Goal: Task Accomplishment & Management: Manage account settings

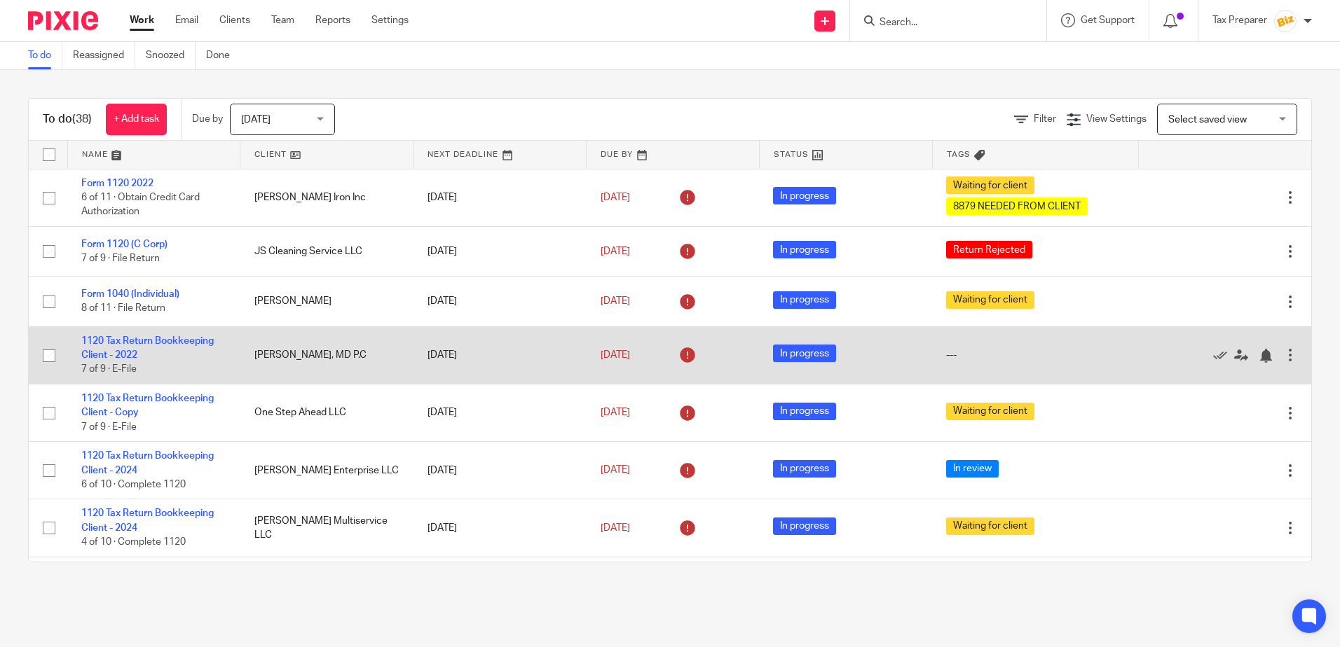
click at [48, 359] on input "checkbox" at bounding box center [49, 356] width 27 height 27
checkbox input "true"
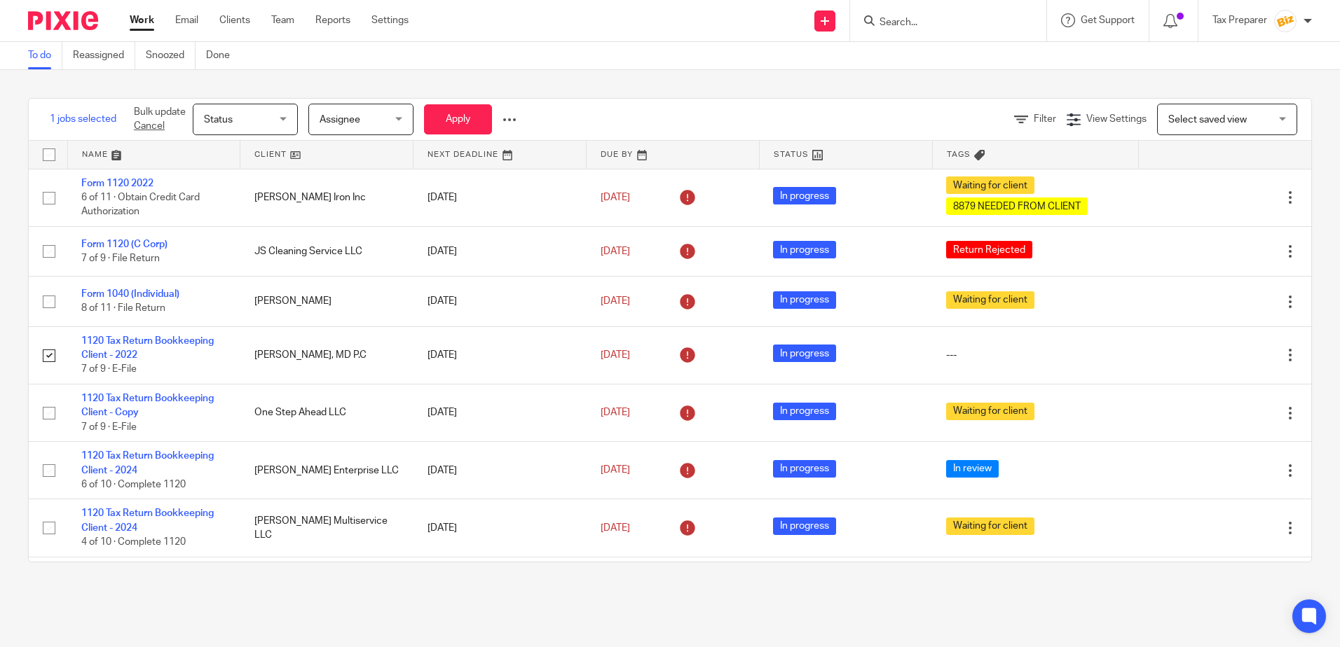
click at [291, 125] on div "Status Status" at bounding box center [245, 120] width 105 height 32
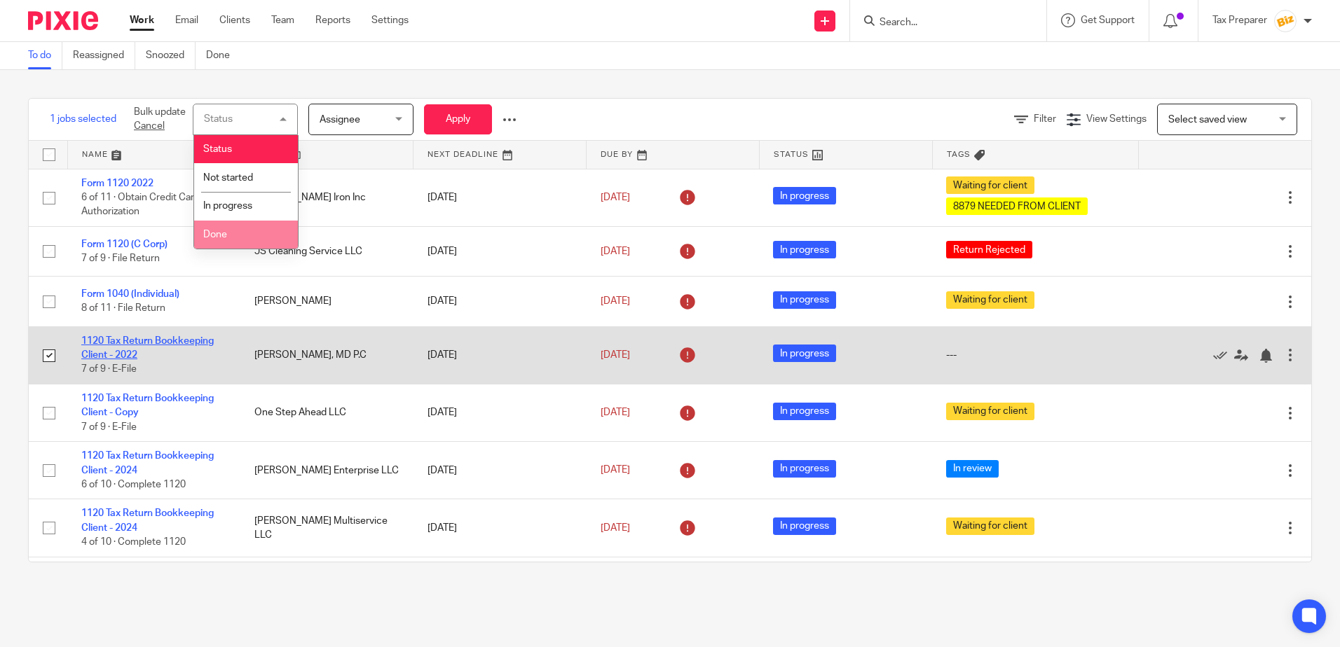
click at [119, 338] on link "1120 Tax Return Bookkeeping Client - 2022" at bounding box center [147, 348] width 132 height 24
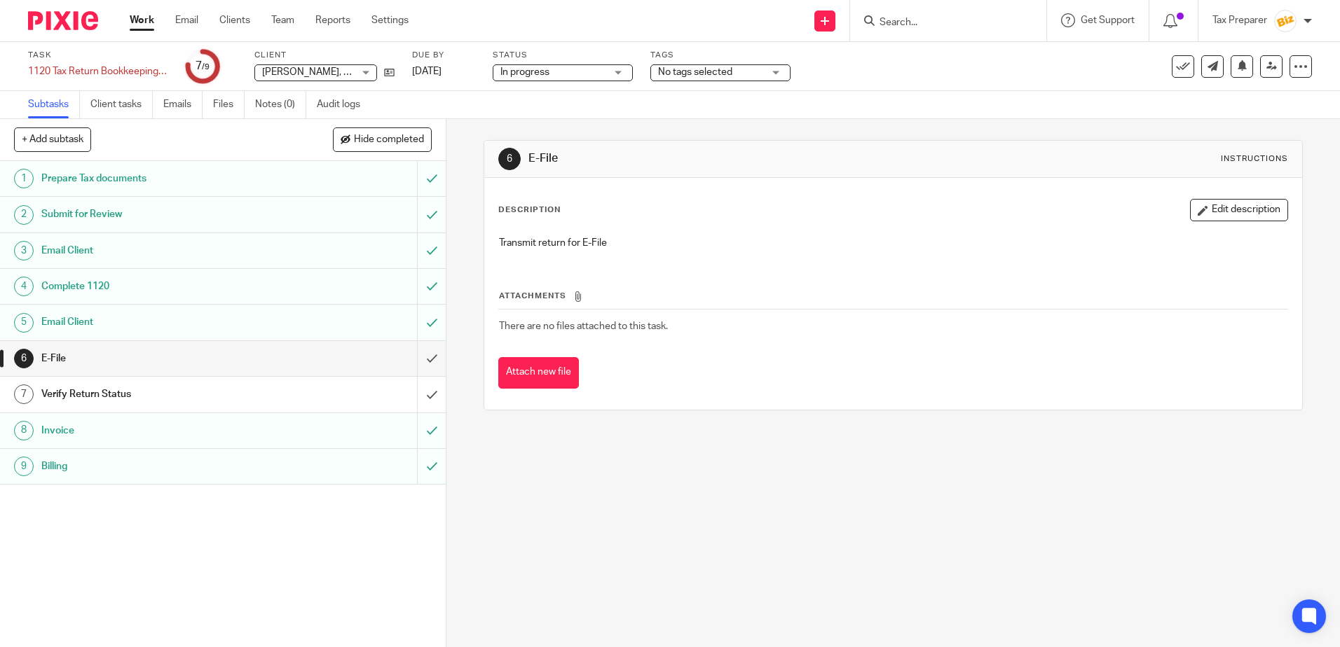
click at [266, 399] on h1 "Verify Return Status" at bounding box center [161, 394] width 241 height 21
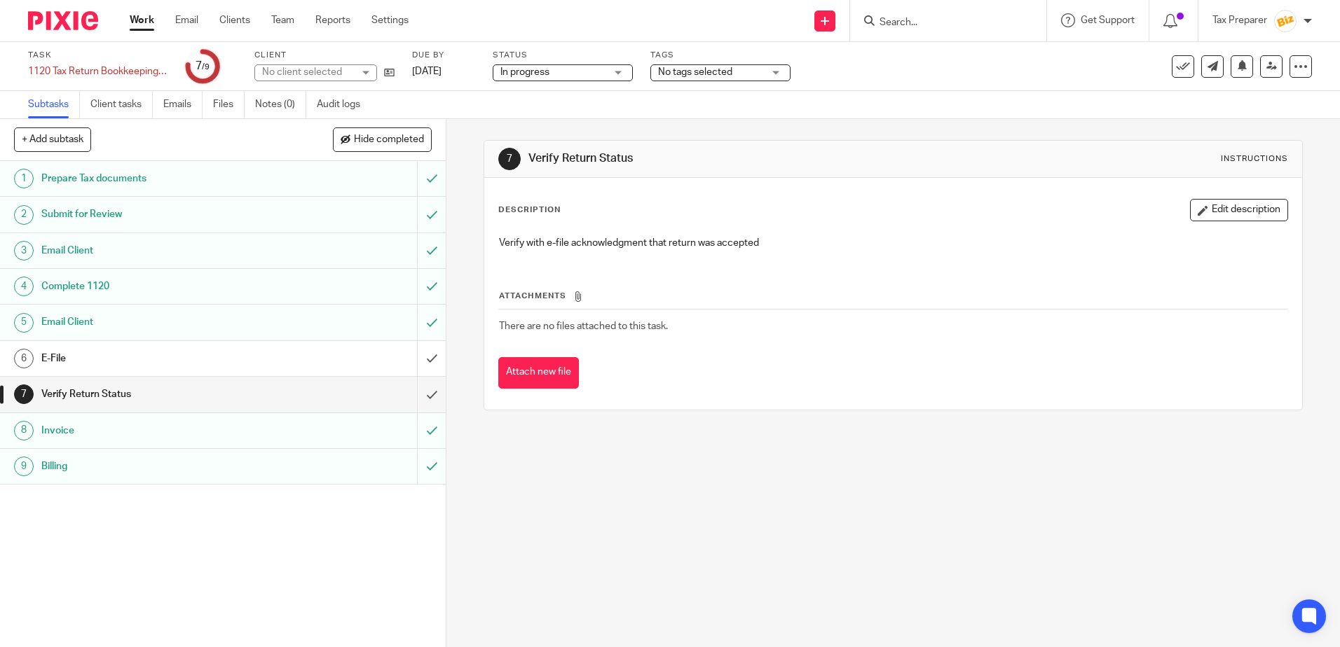
click at [272, 364] on h1 "E-File" at bounding box center [161, 358] width 241 height 21
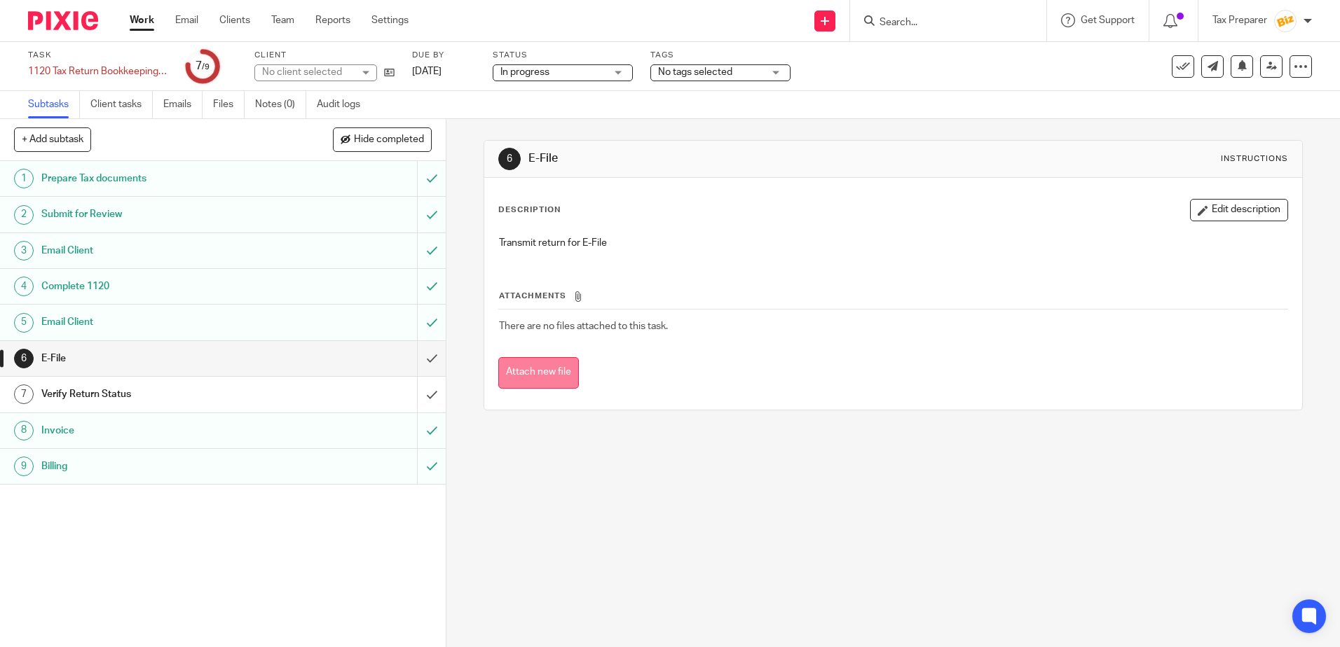
click at [554, 375] on button "Attach new file" at bounding box center [538, 373] width 81 height 32
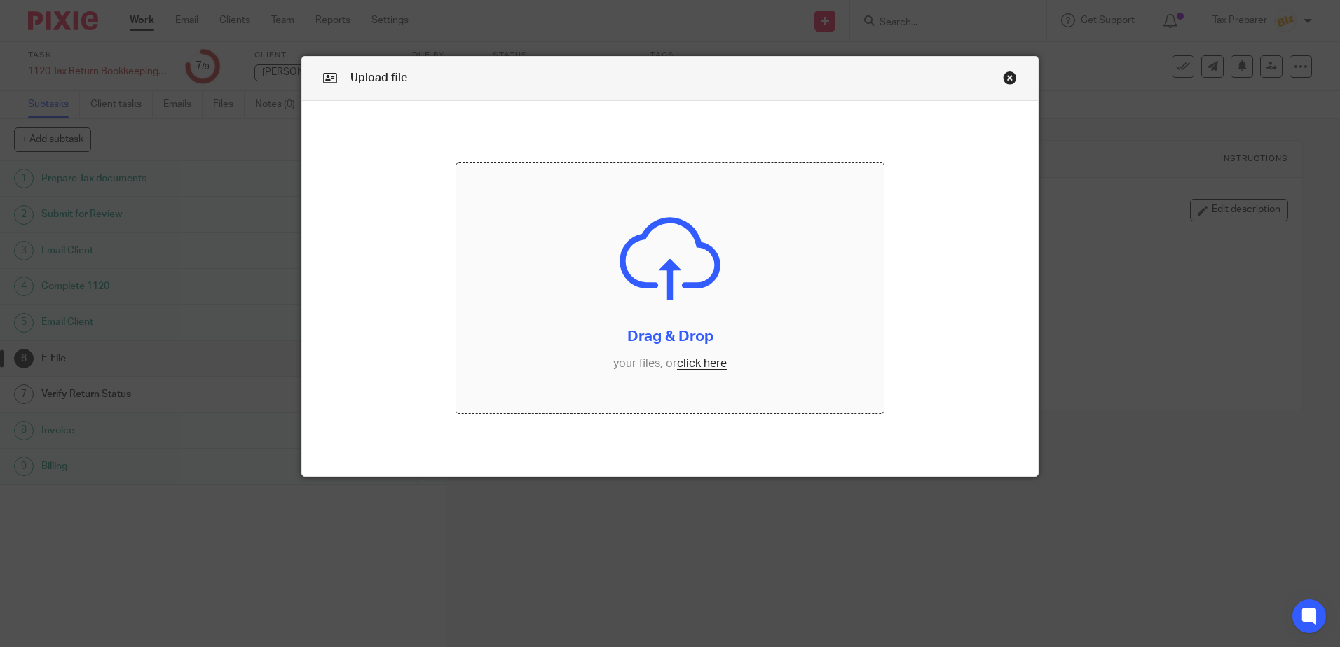
click at [687, 366] on input "file" at bounding box center [669, 288] width 427 height 250
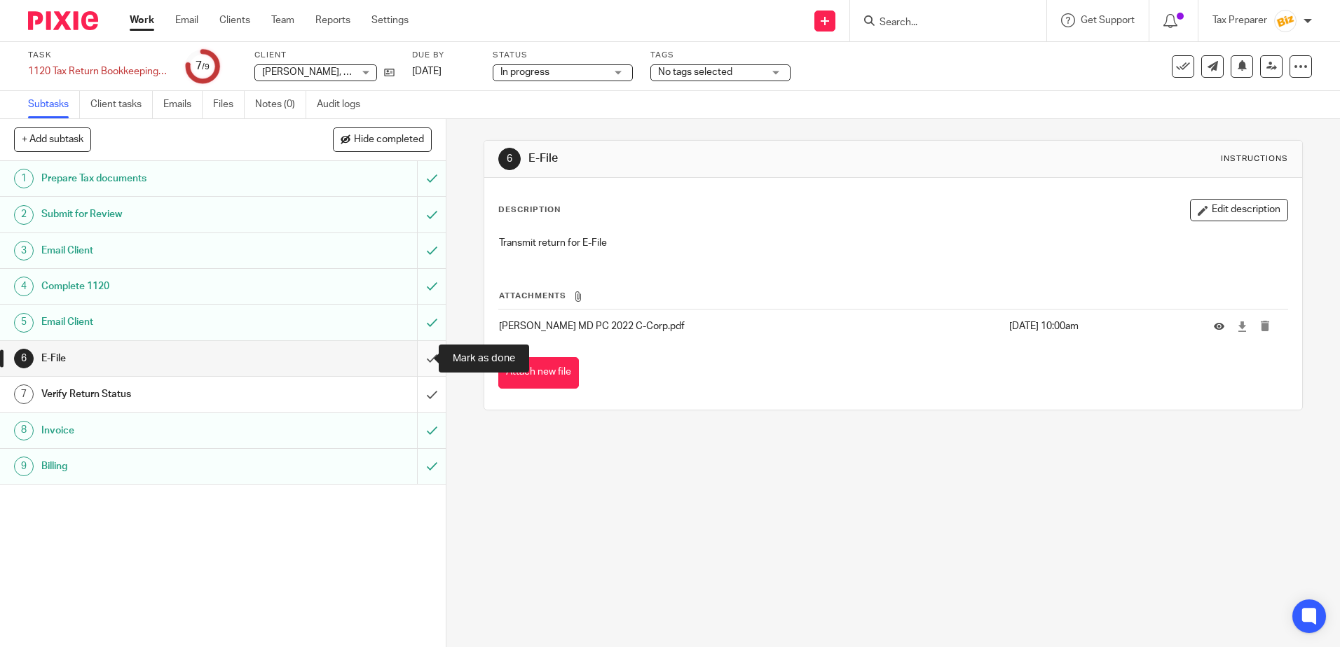
click at [417, 360] on input "submit" at bounding box center [223, 358] width 446 height 35
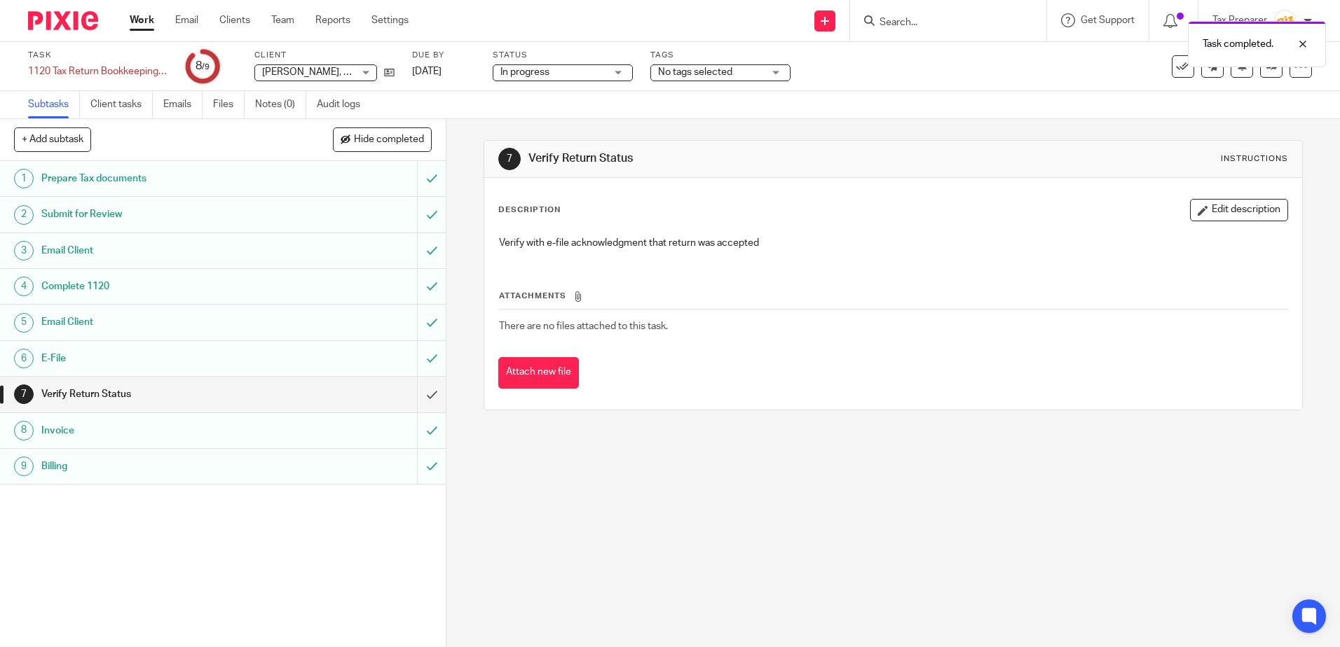
click at [140, 23] on link "Work" at bounding box center [142, 20] width 25 height 14
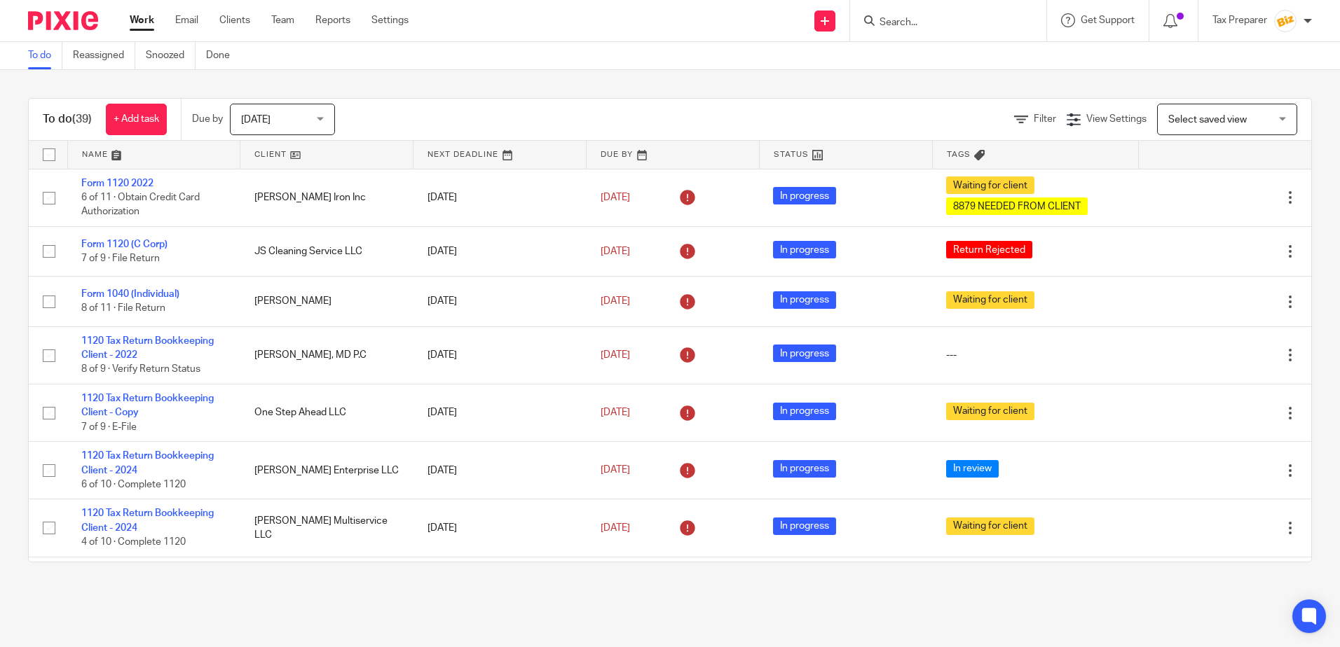
click at [888, 25] on input "Search" at bounding box center [941, 23] width 126 height 13
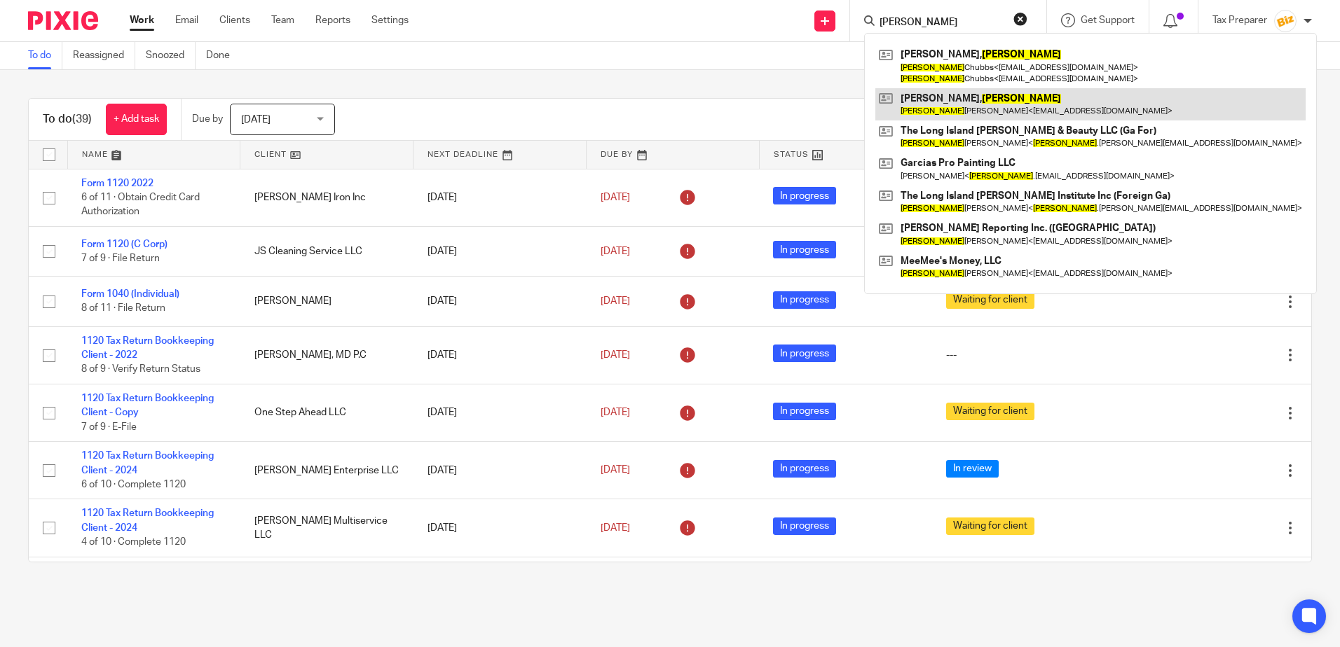
type input "cynthia"
click at [944, 110] on link at bounding box center [1090, 104] width 430 height 32
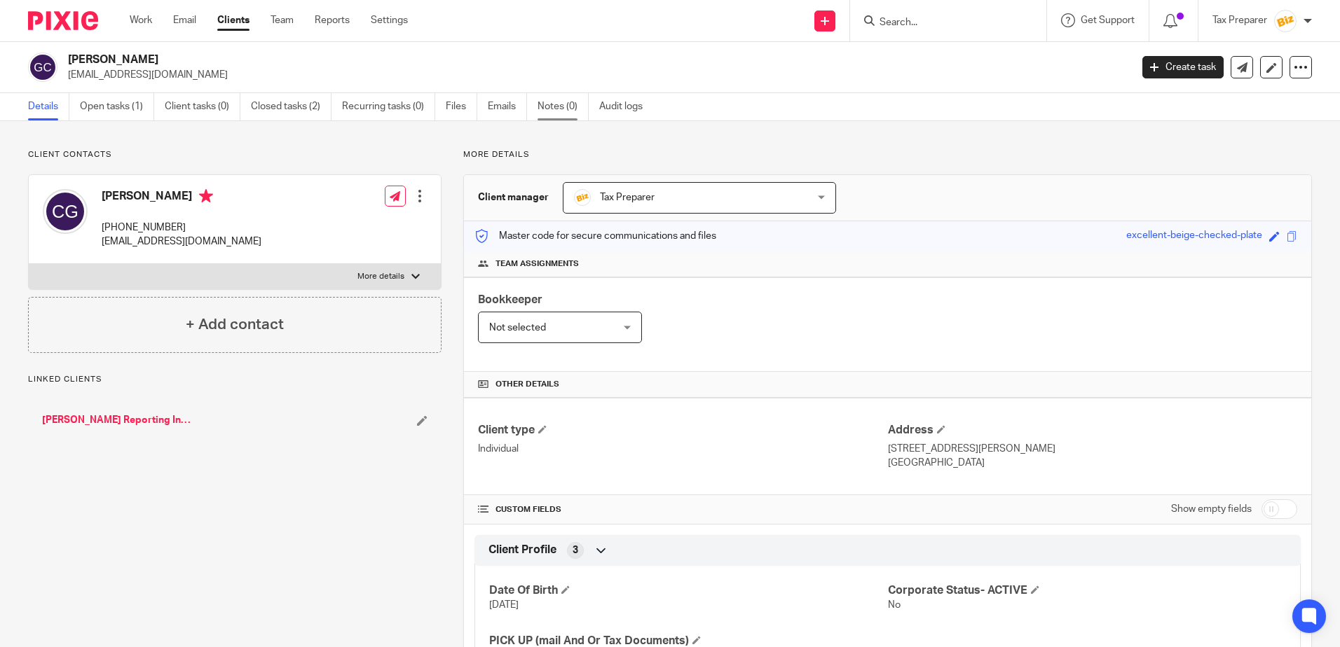
click at [565, 106] on link "Notes (0)" at bounding box center [562, 106] width 51 height 27
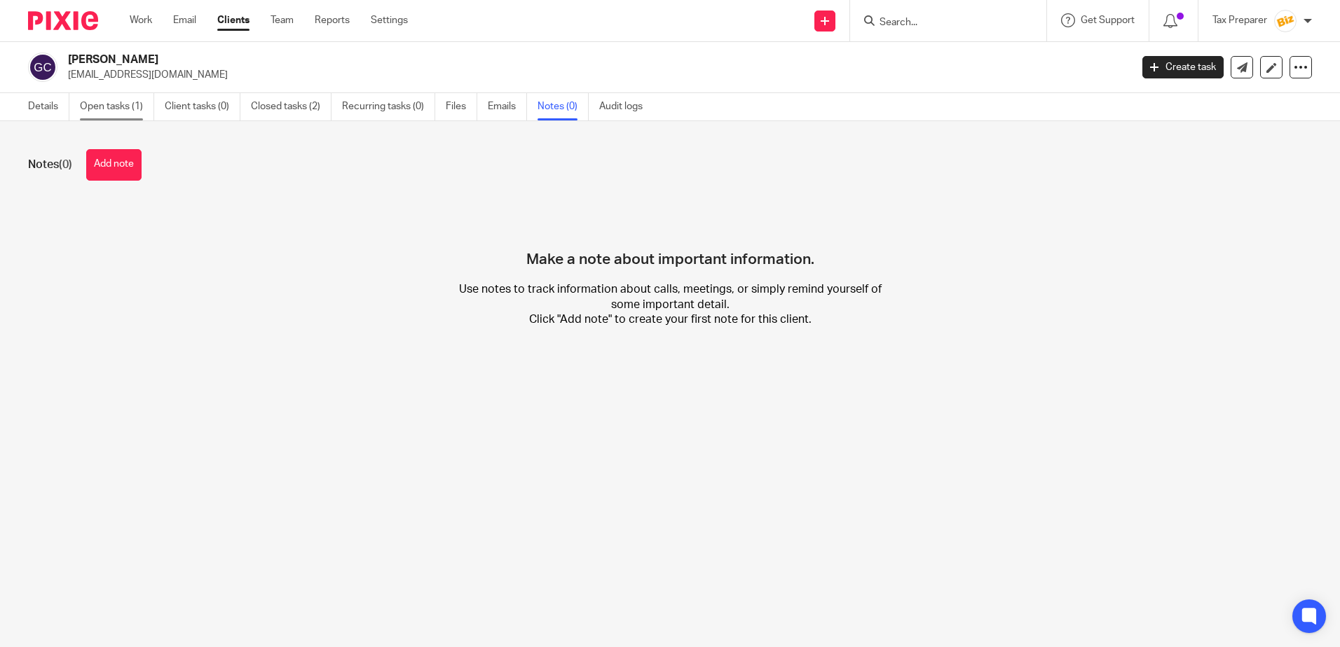
click at [127, 100] on link "Open tasks (1)" at bounding box center [117, 106] width 74 height 27
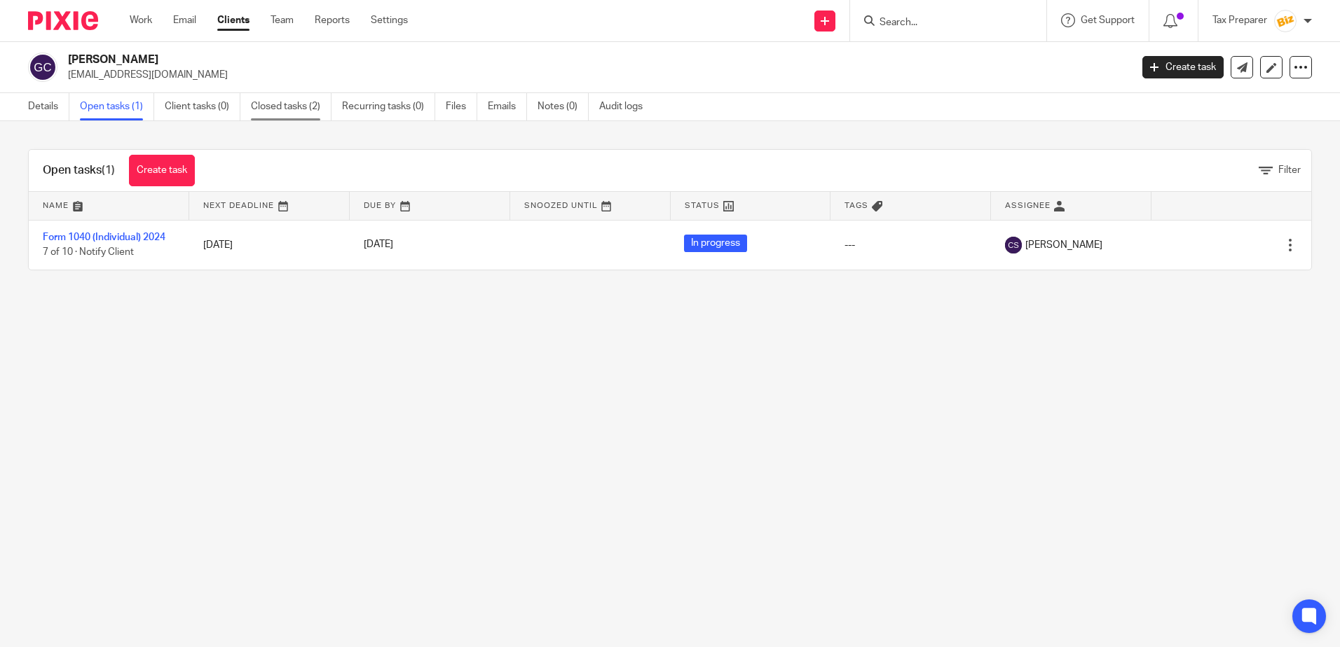
click at [307, 109] on link "Closed tasks (2)" at bounding box center [291, 106] width 81 height 27
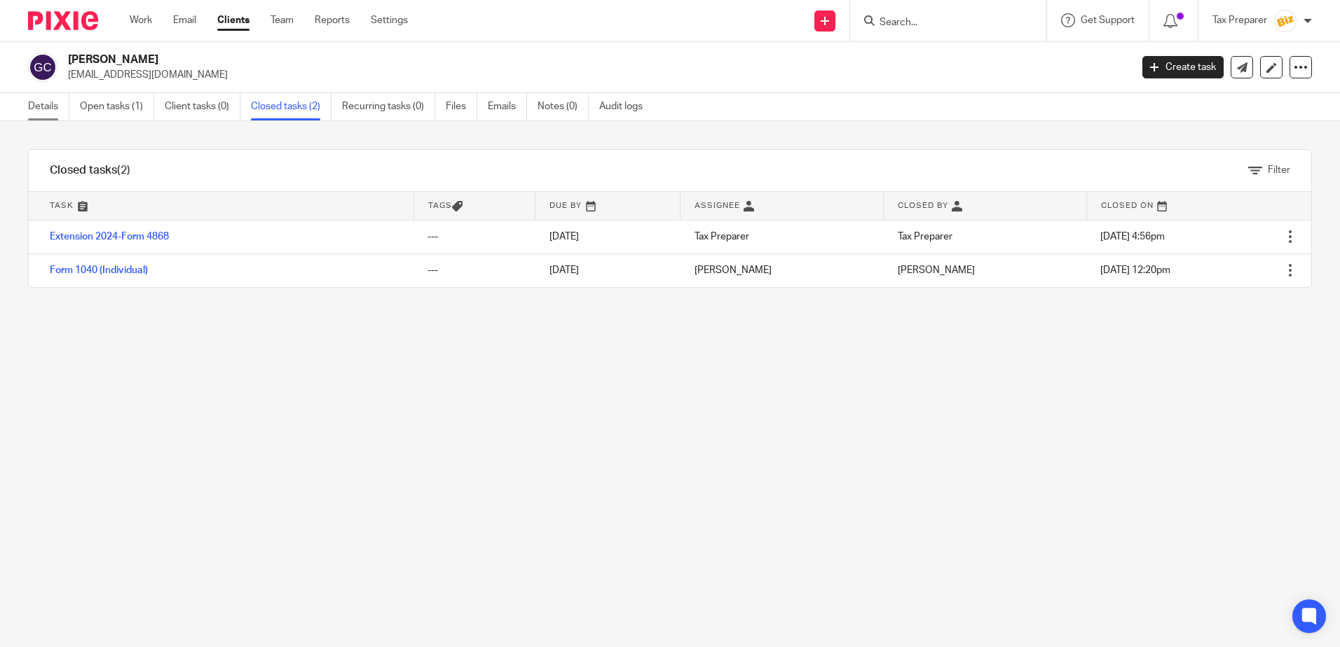
click at [45, 105] on link "Details" at bounding box center [48, 106] width 41 height 27
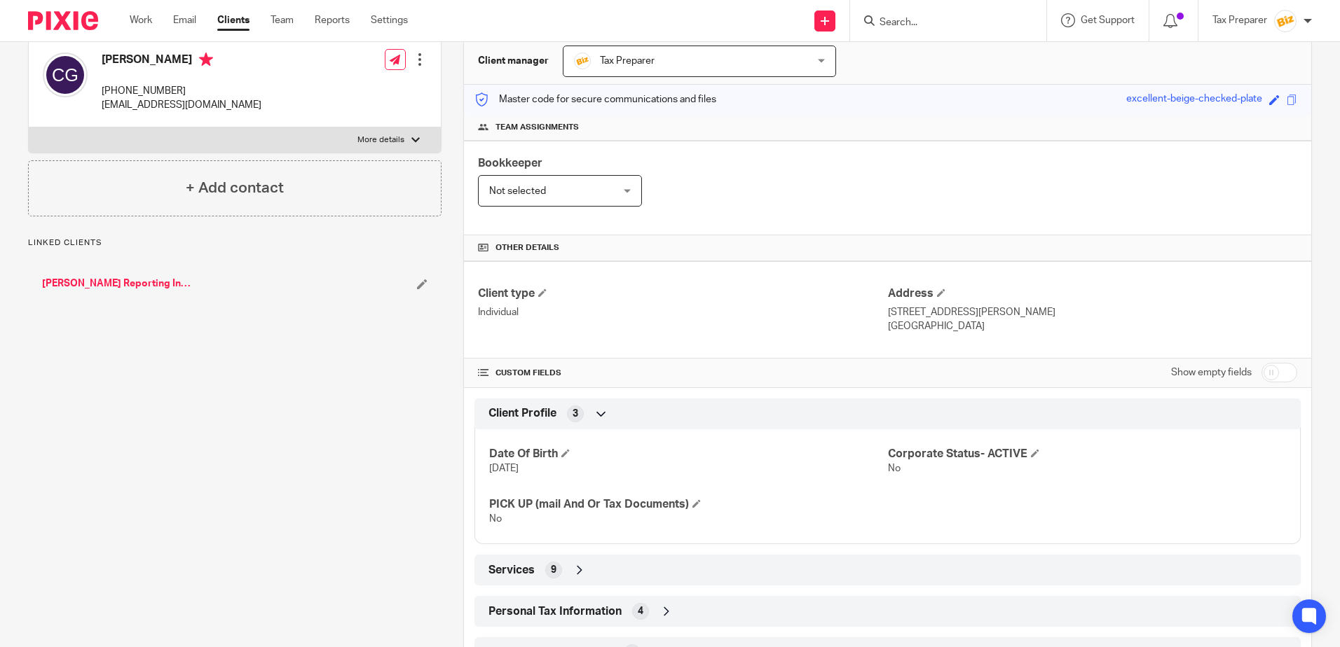
scroll to position [238, 0]
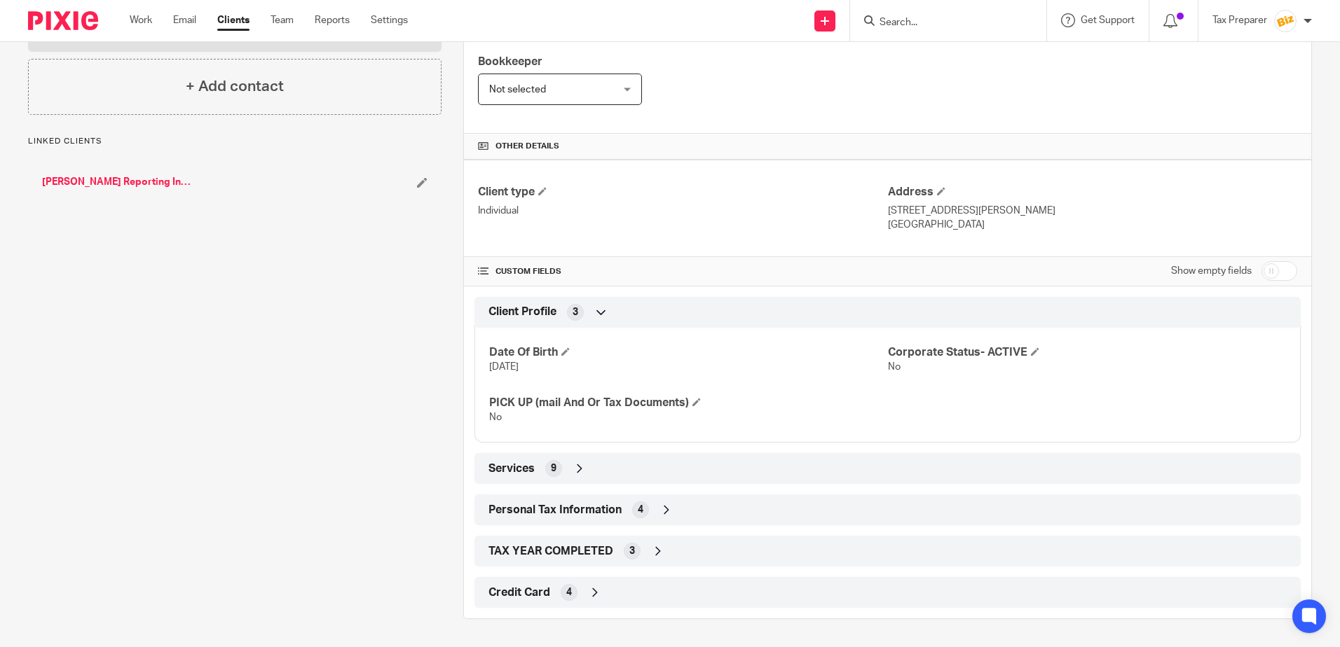
click at [576, 470] on icon at bounding box center [579, 469] width 14 height 14
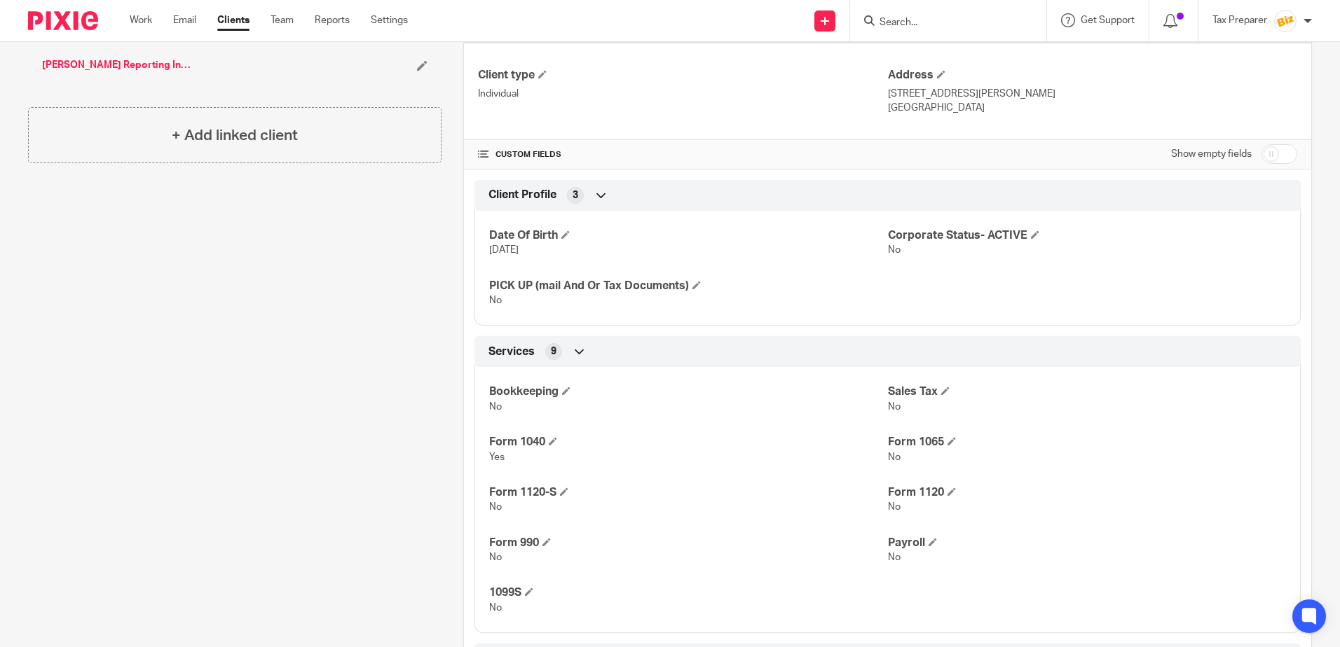
scroll to position [504, 0]
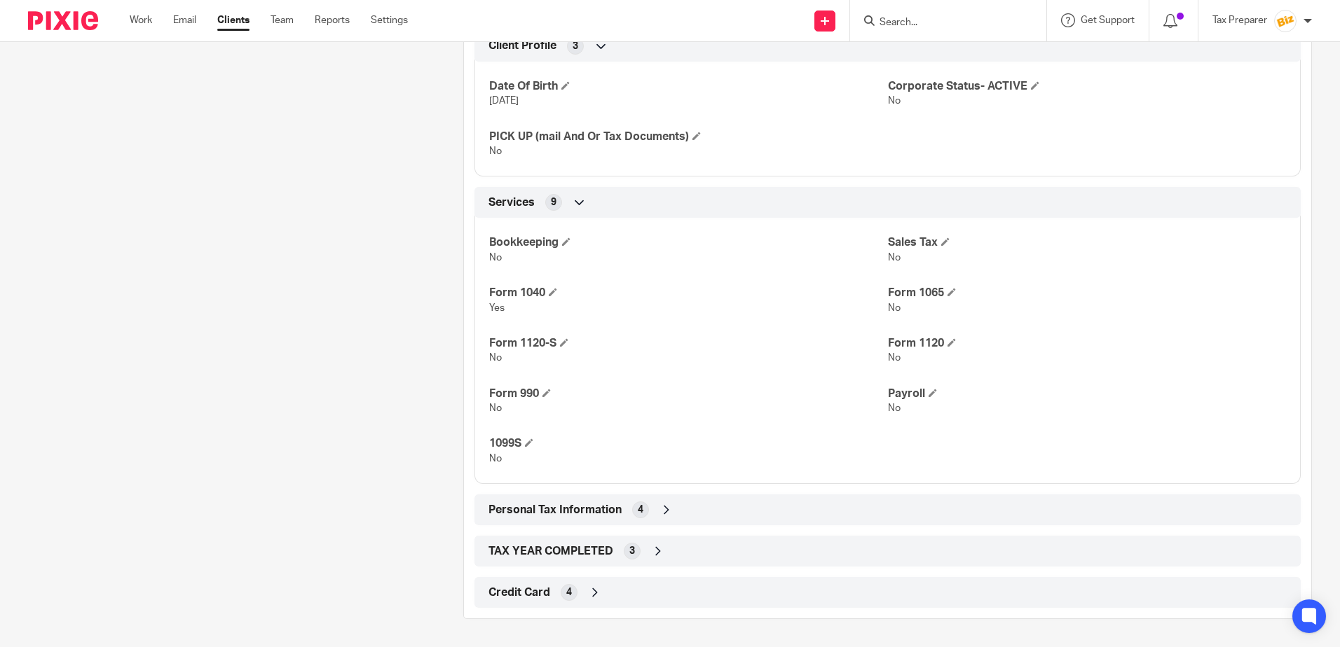
click at [615, 518] on div "Personal Tax Information 4" at bounding box center [887, 510] width 805 height 24
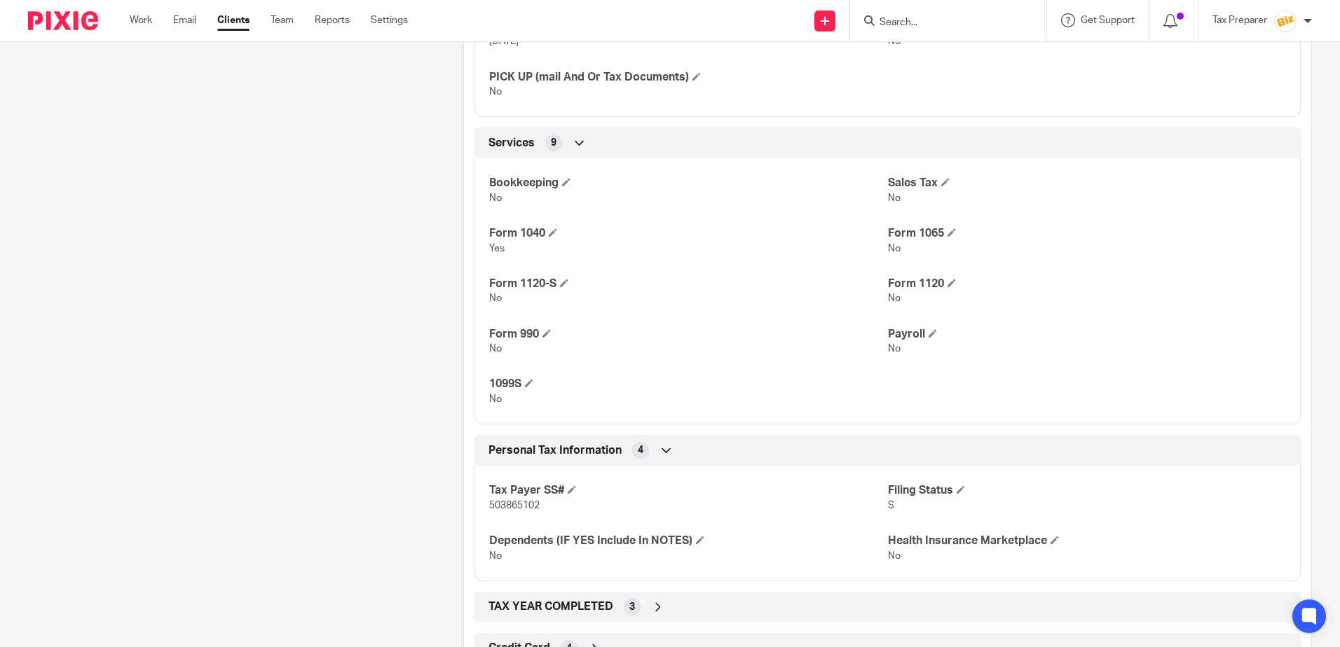
scroll to position [620, 0]
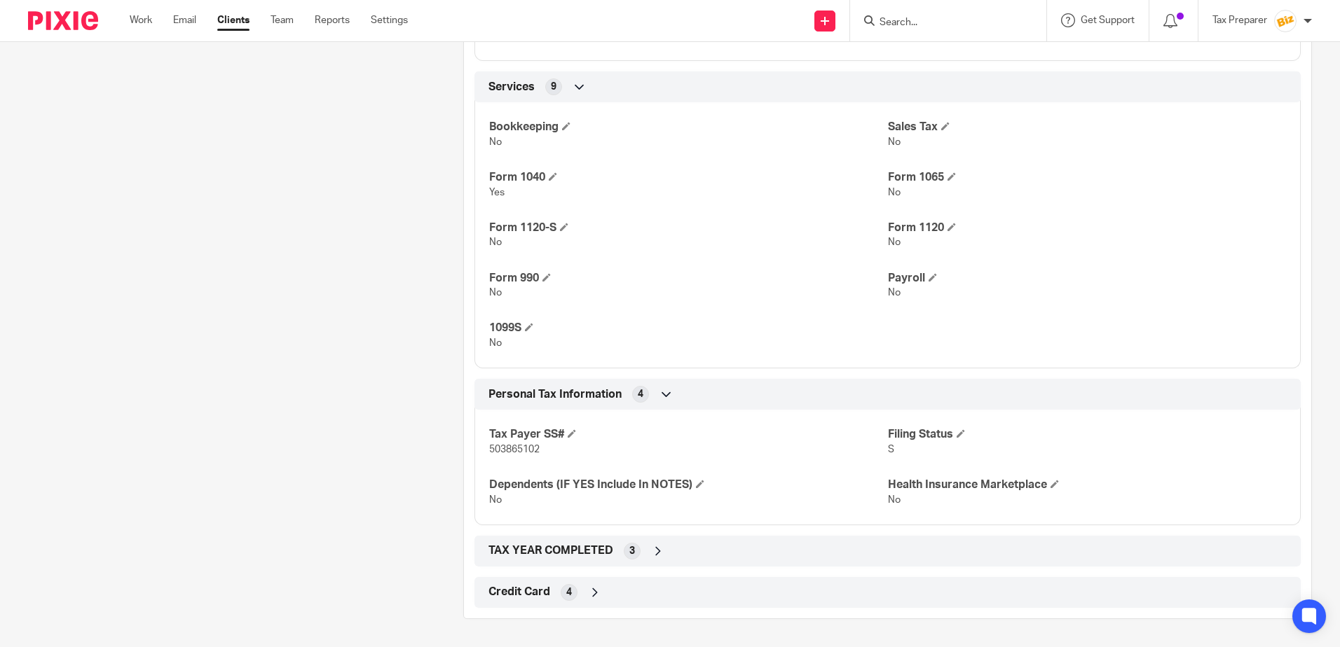
click at [551, 598] on div "Credit Card 4" at bounding box center [887, 593] width 805 height 24
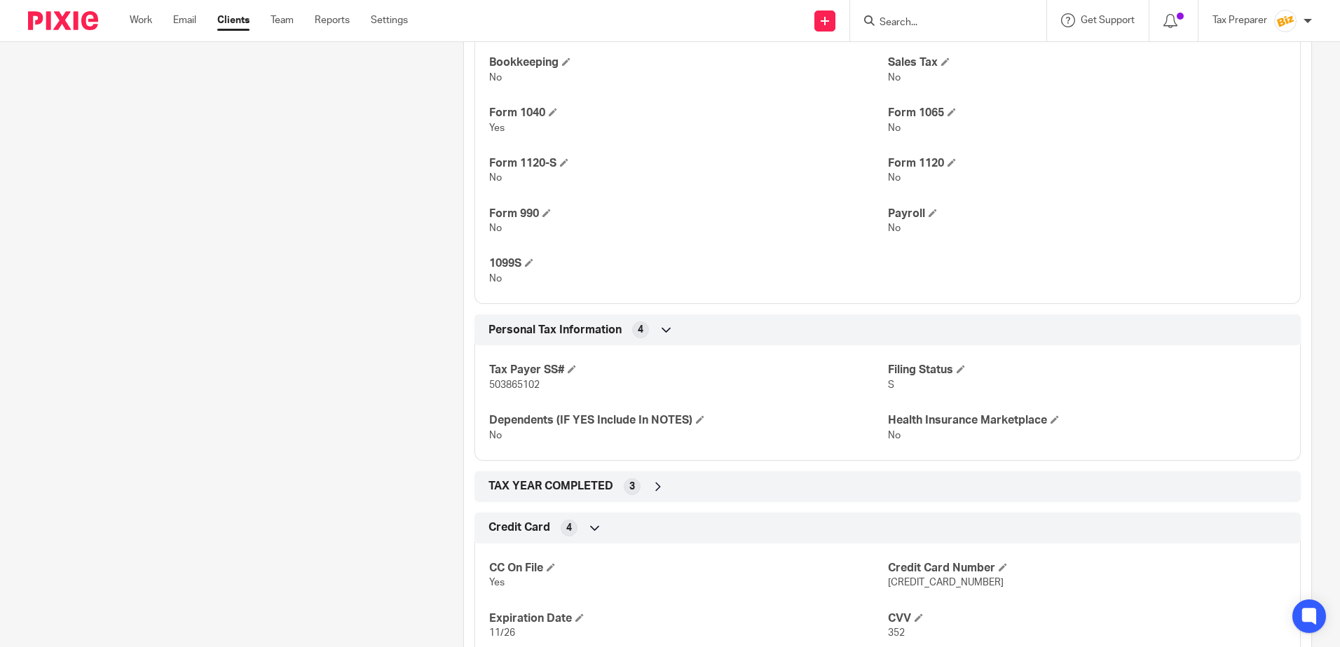
scroll to position [735, 0]
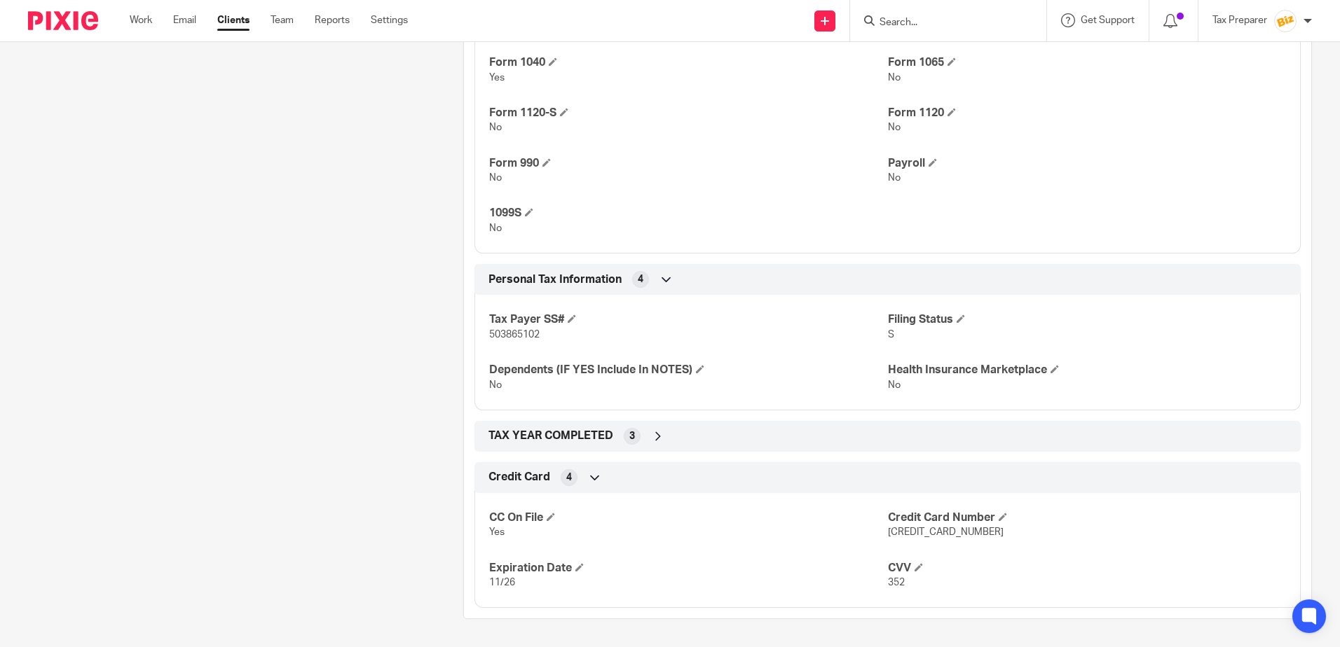
click at [642, 443] on div "TAX YEAR COMPLETED 3" at bounding box center [887, 437] width 805 height 24
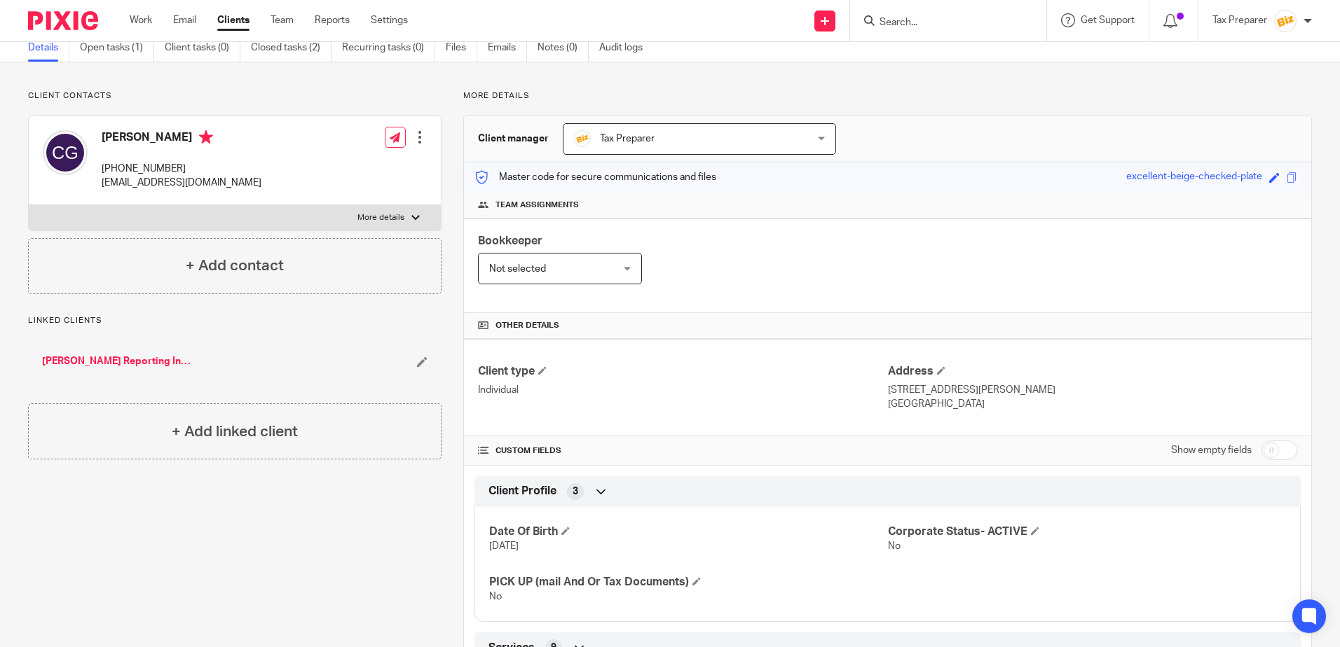
scroll to position [0, 0]
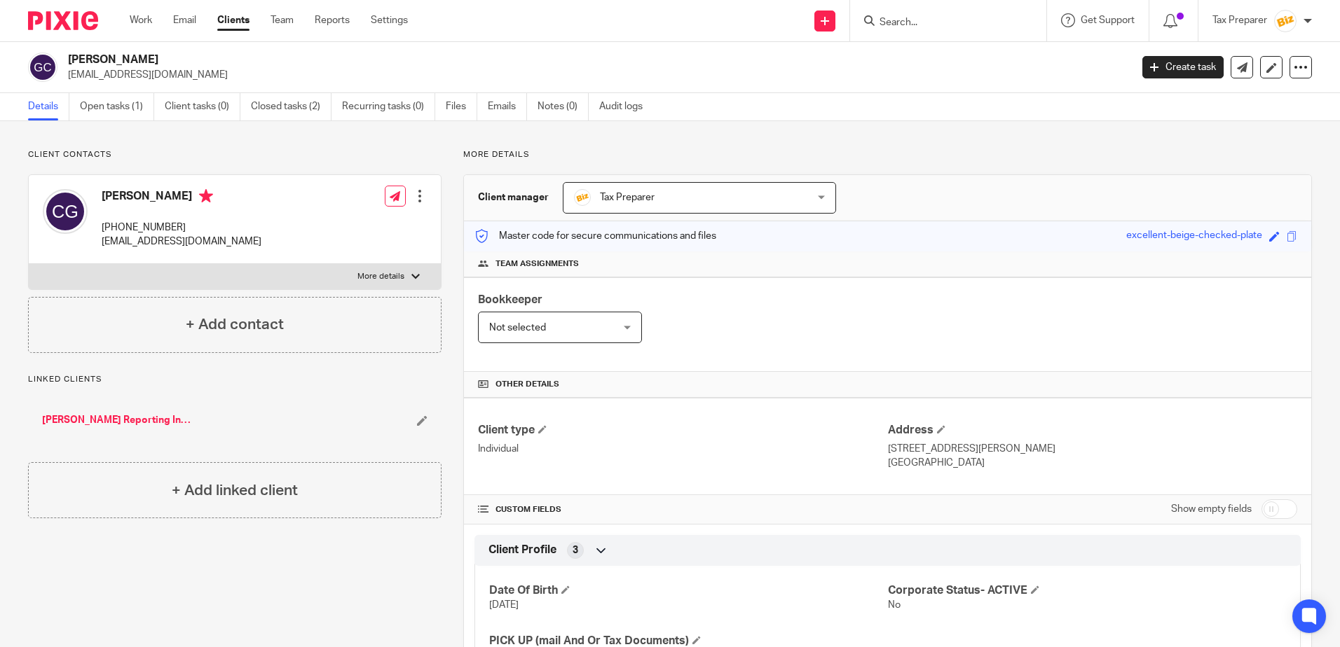
click at [928, 27] on input "Search" at bounding box center [941, 23] width 126 height 13
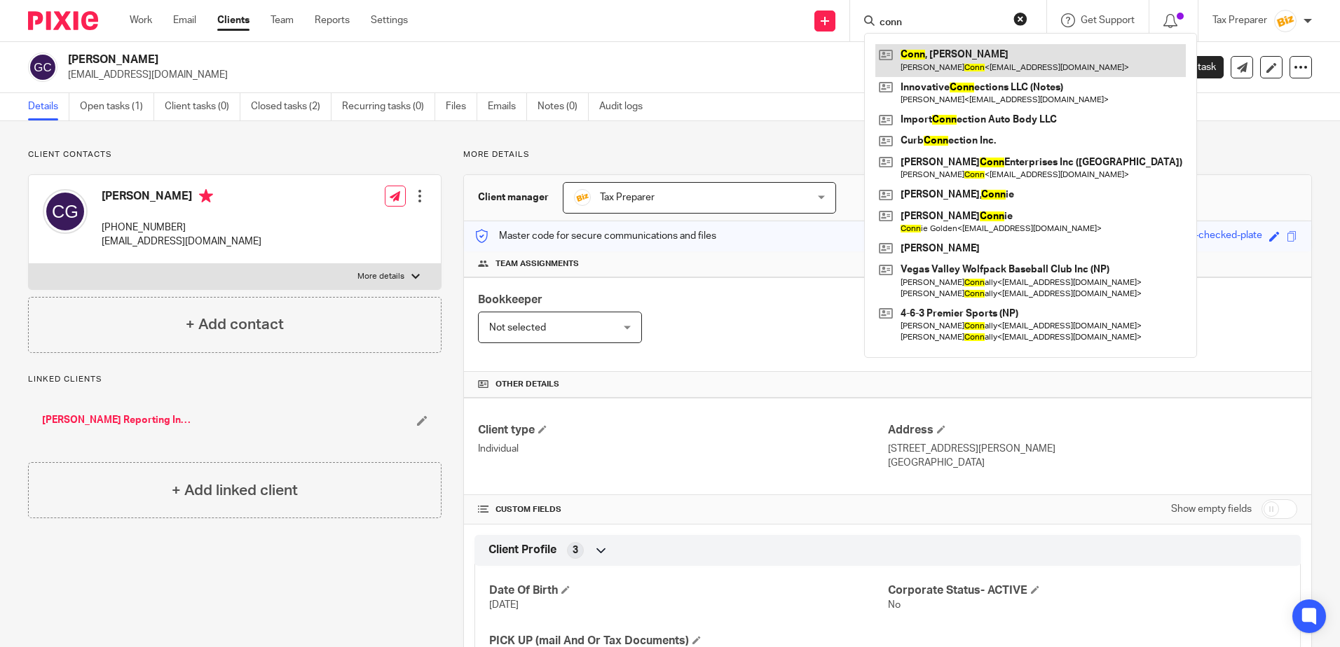
type input "conn"
click at [982, 64] on link at bounding box center [1030, 60] width 310 height 32
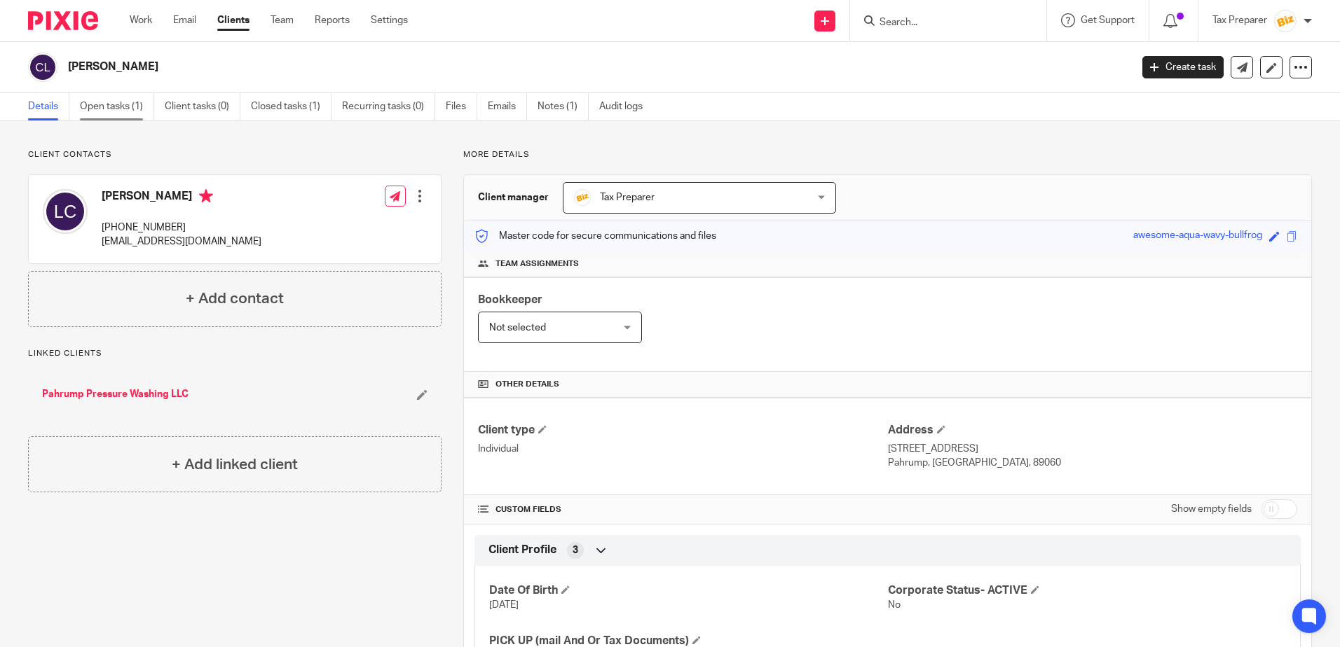
click at [108, 108] on link "Open tasks (1)" at bounding box center [117, 106] width 74 height 27
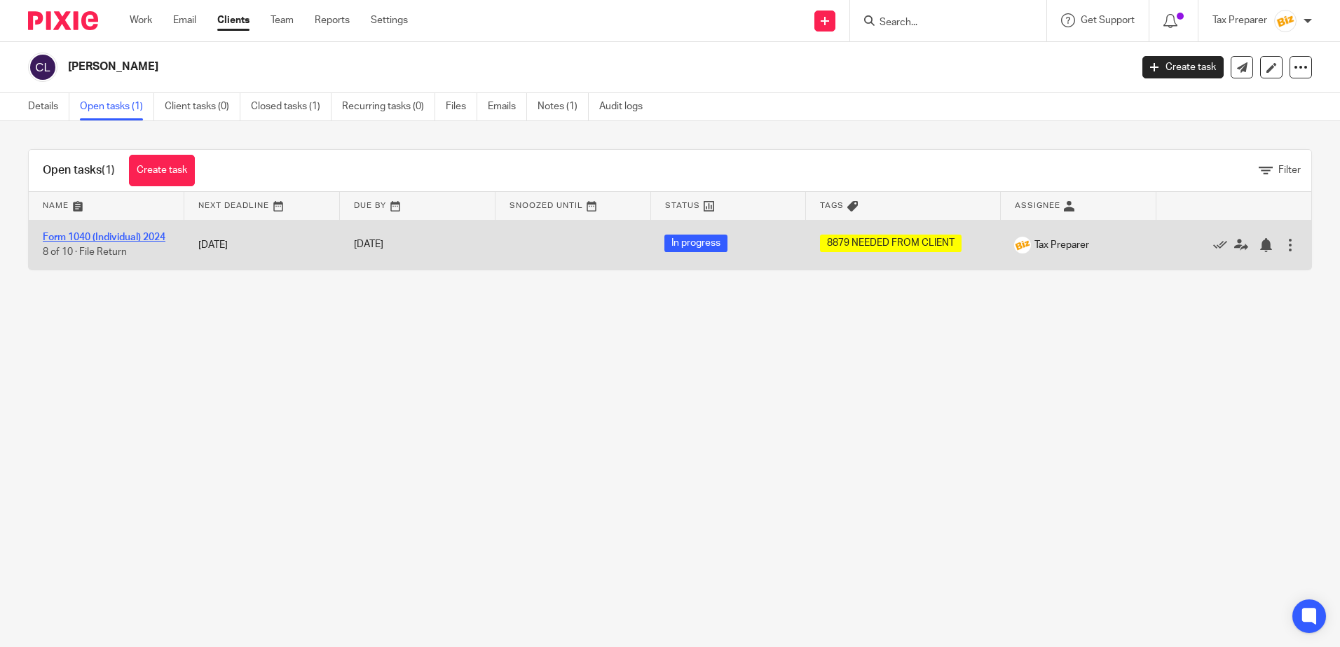
click at [117, 237] on link "Form 1040 (Individual) 2024" at bounding box center [104, 238] width 123 height 10
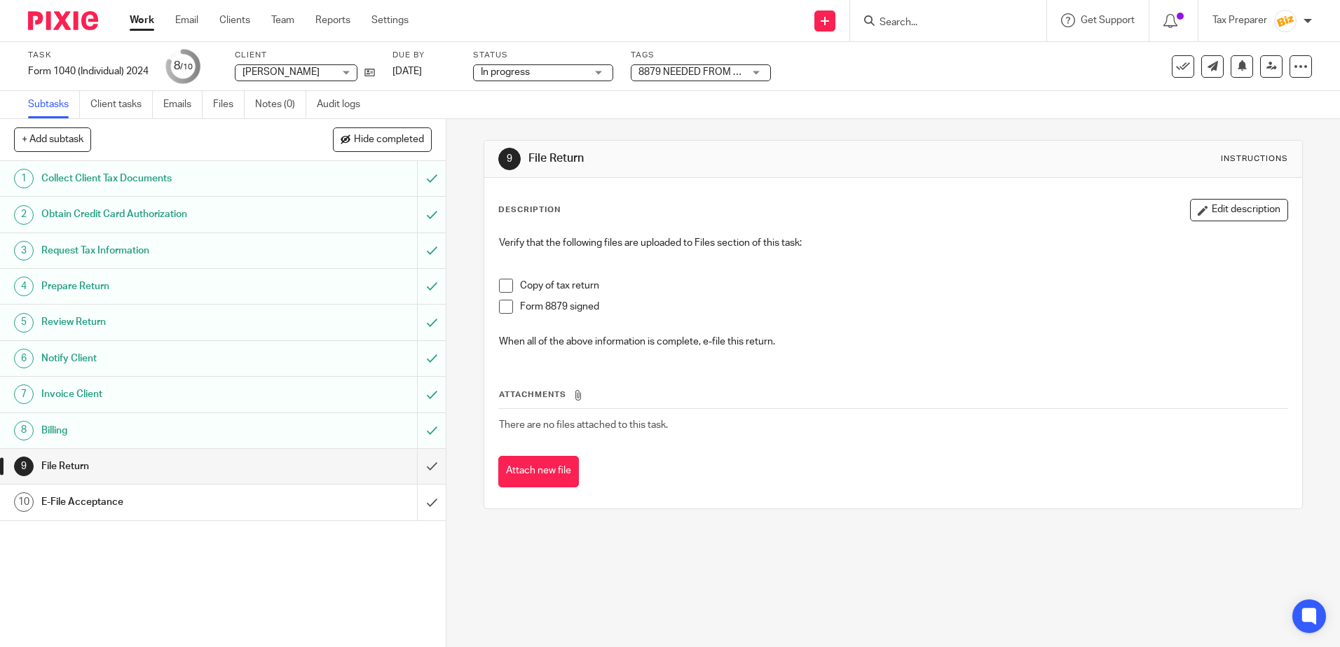
click at [139, 21] on link "Work" at bounding box center [142, 20] width 25 height 14
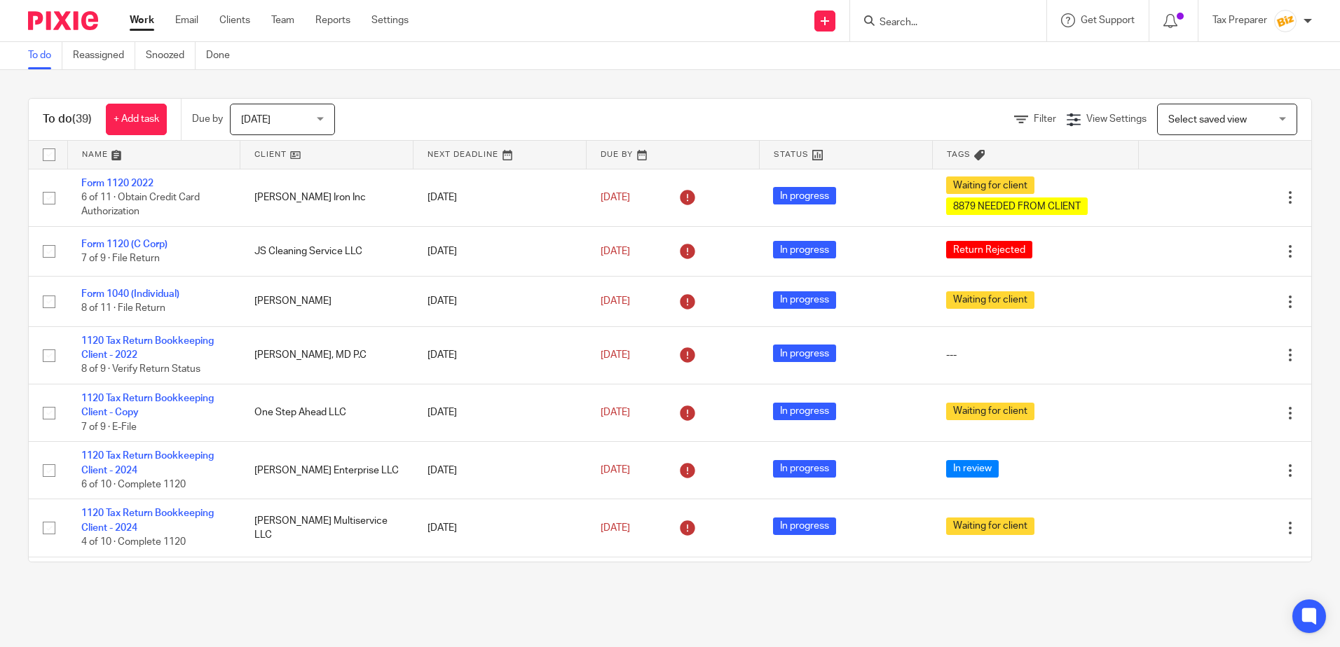
click at [936, 29] on input "Search" at bounding box center [941, 23] width 126 height 13
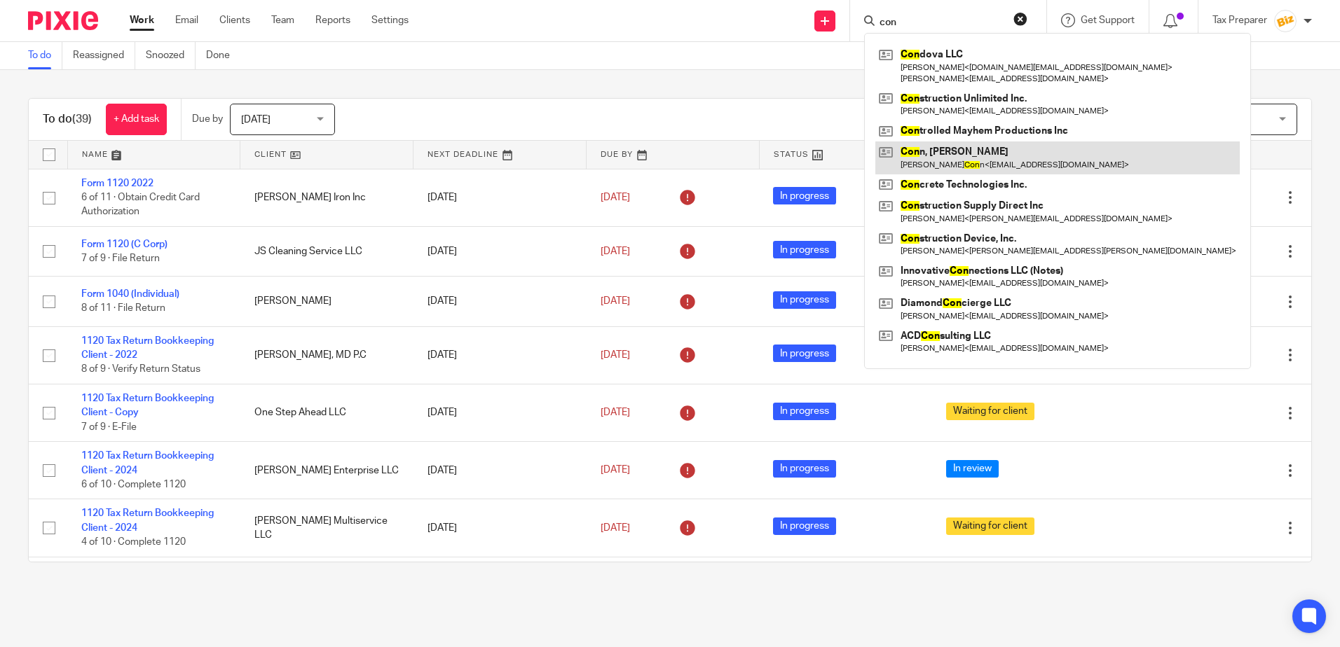
type input "con"
click at [970, 156] on link at bounding box center [1057, 158] width 364 height 32
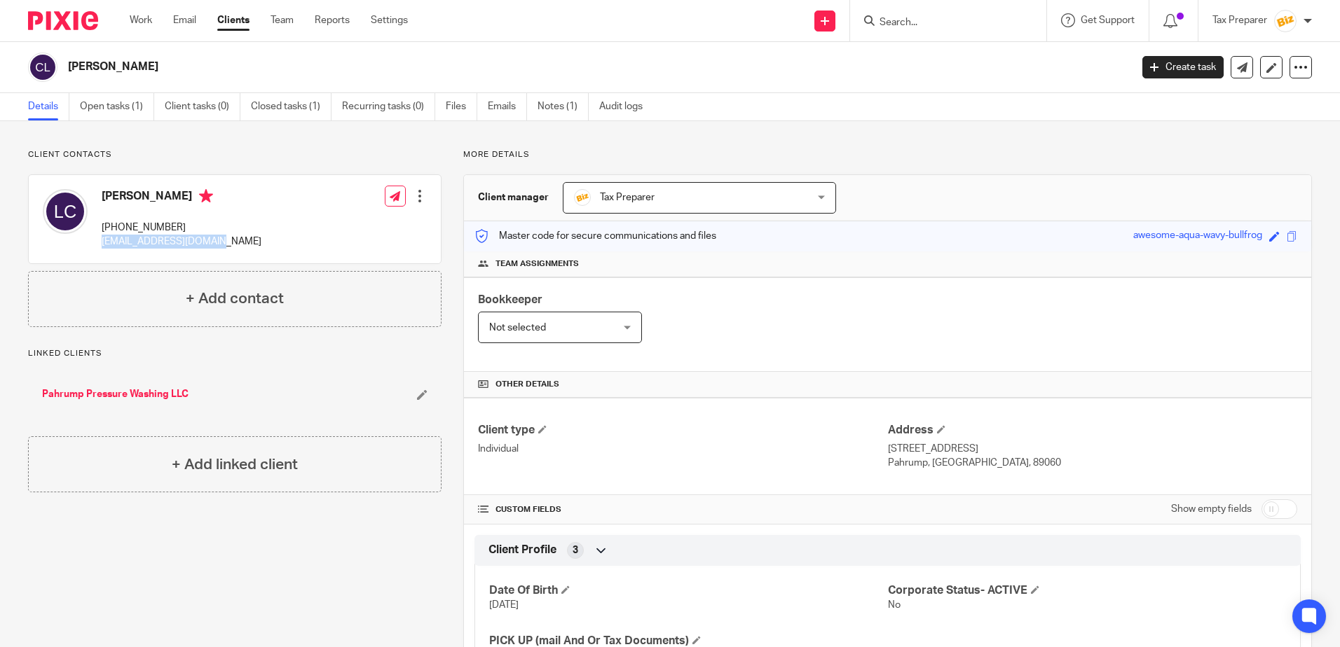
drag, startPoint x: 100, startPoint y: 241, endPoint x: 212, endPoint y: 243, distance: 112.1
click at [212, 243] on div "[PERSON_NAME] [PHONE_NUMBER] [EMAIL_ADDRESS][DOMAIN_NAME]" at bounding box center [152, 219] width 219 height 74
copy p "[EMAIL_ADDRESS][DOMAIN_NAME]"
click at [330, 231] on div "[PERSON_NAME] [PHONE_NUMBER] [EMAIL_ADDRESS][DOMAIN_NAME] Edit contact Create c…" at bounding box center [235, 219] width 412 height 88
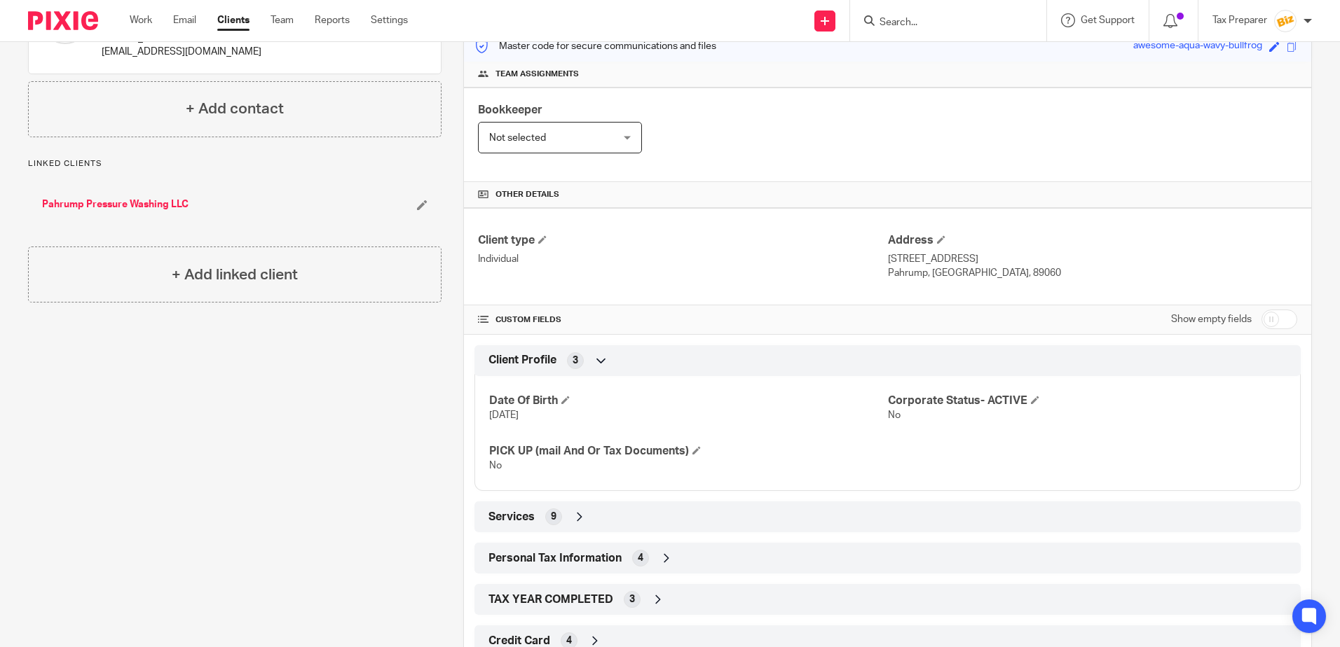
scroll to position [238, 0]
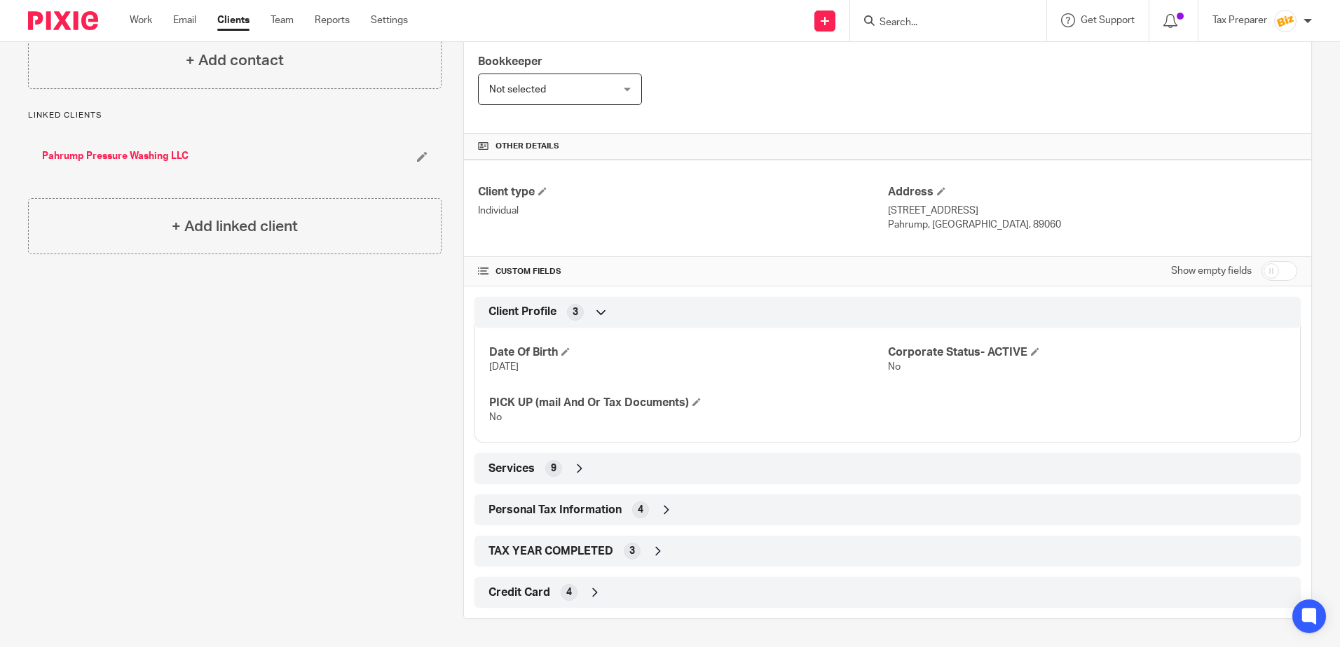
click at [574, 479] on div "Services 9" at bounding box center [887, 469] width 805 height 24
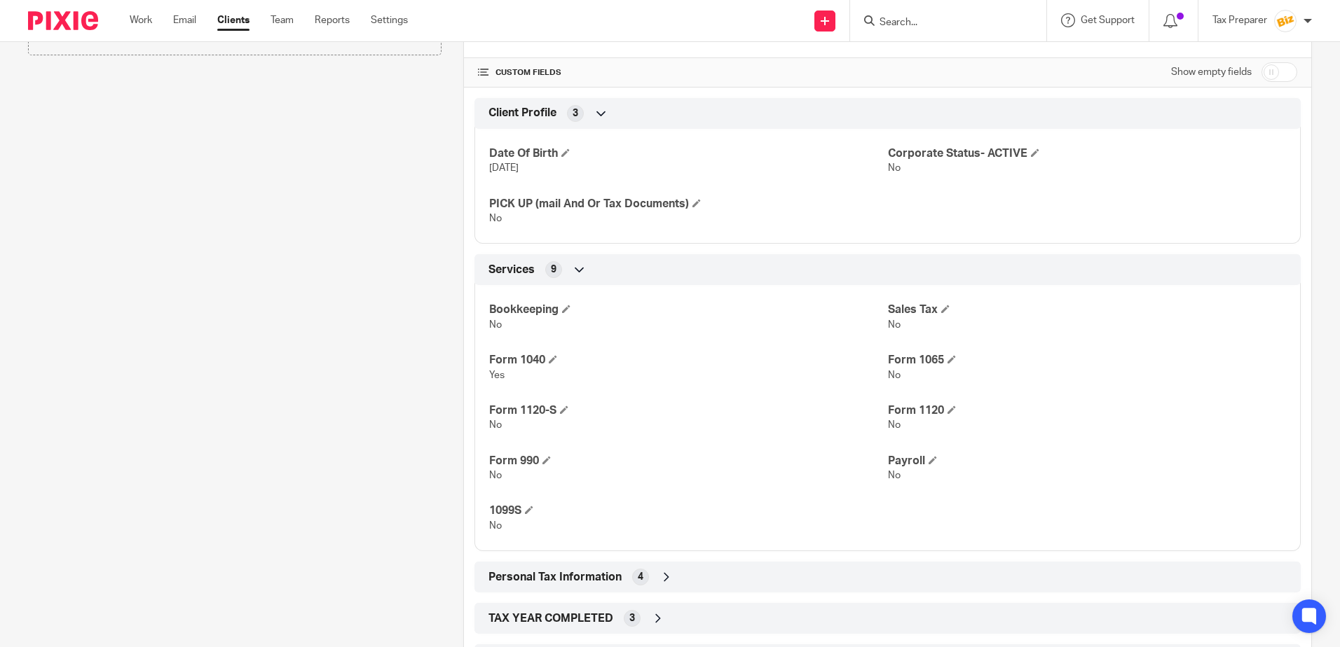
scroll to position [504, 0]
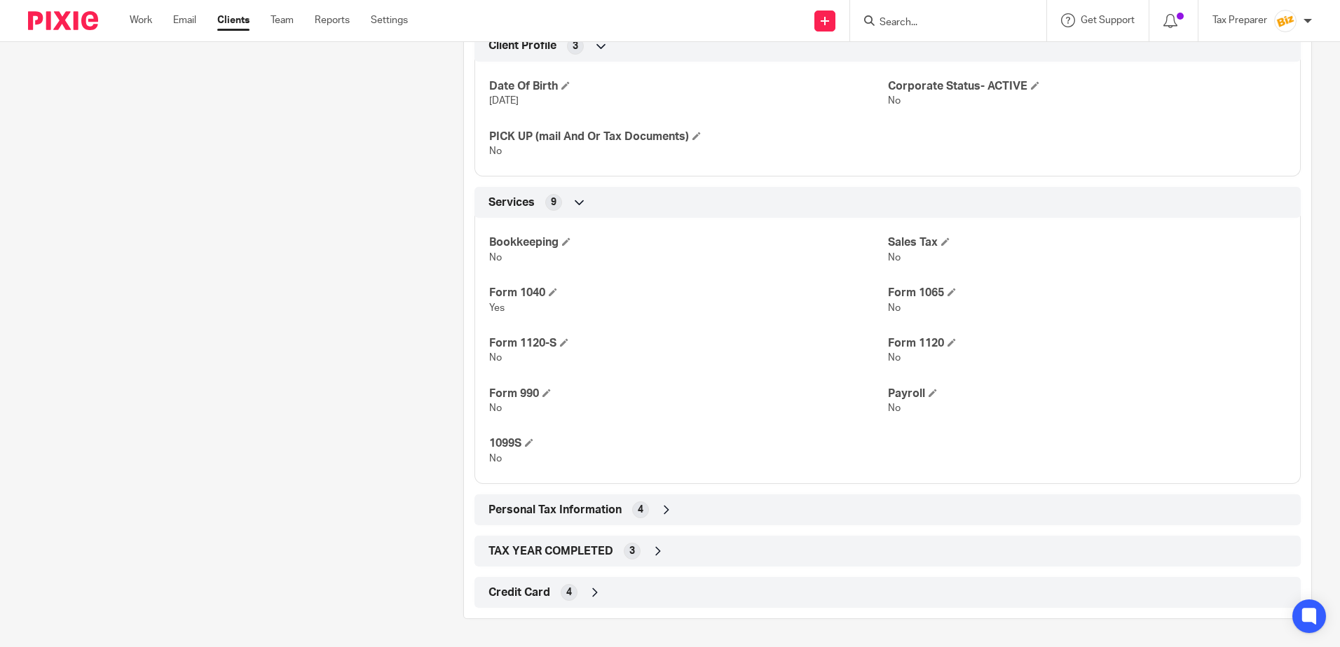
click at [652, 551] on icon at bounding box center [658, 551] width 14 height 14
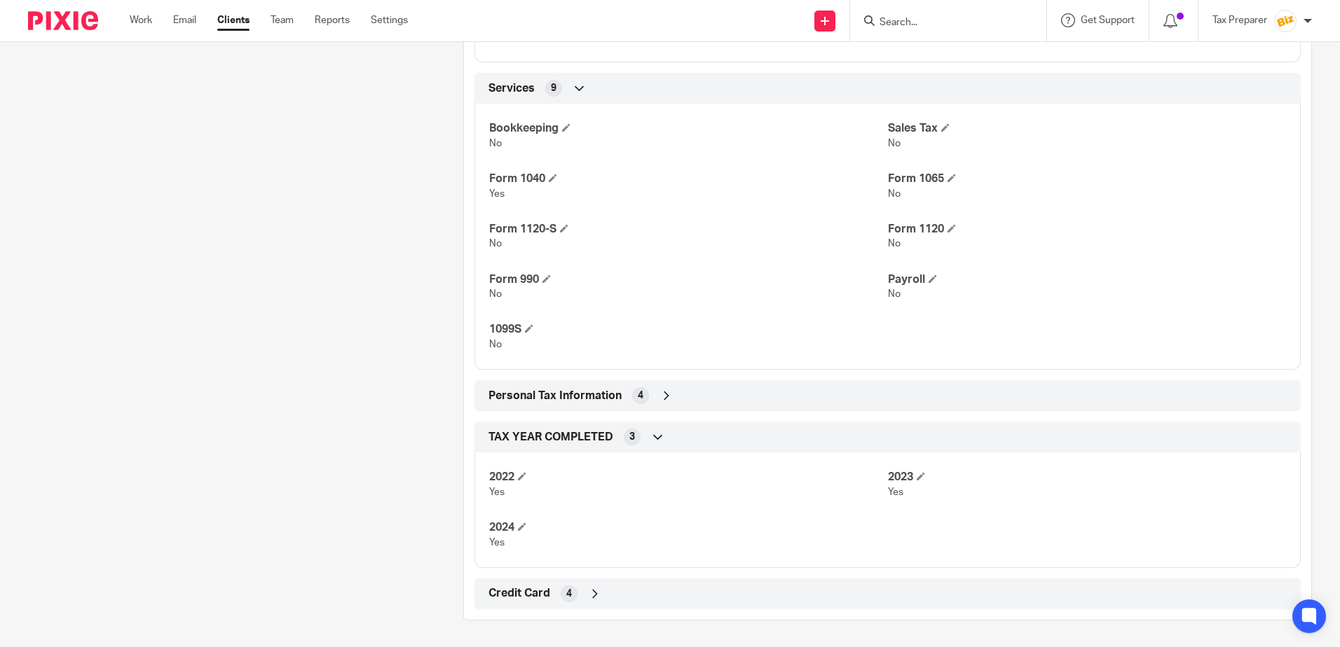
scroll to position [620, 0]
click at [647, 398] on div "Personal Tax Information 4" at bounding box center [887, 395] width 805 height 24
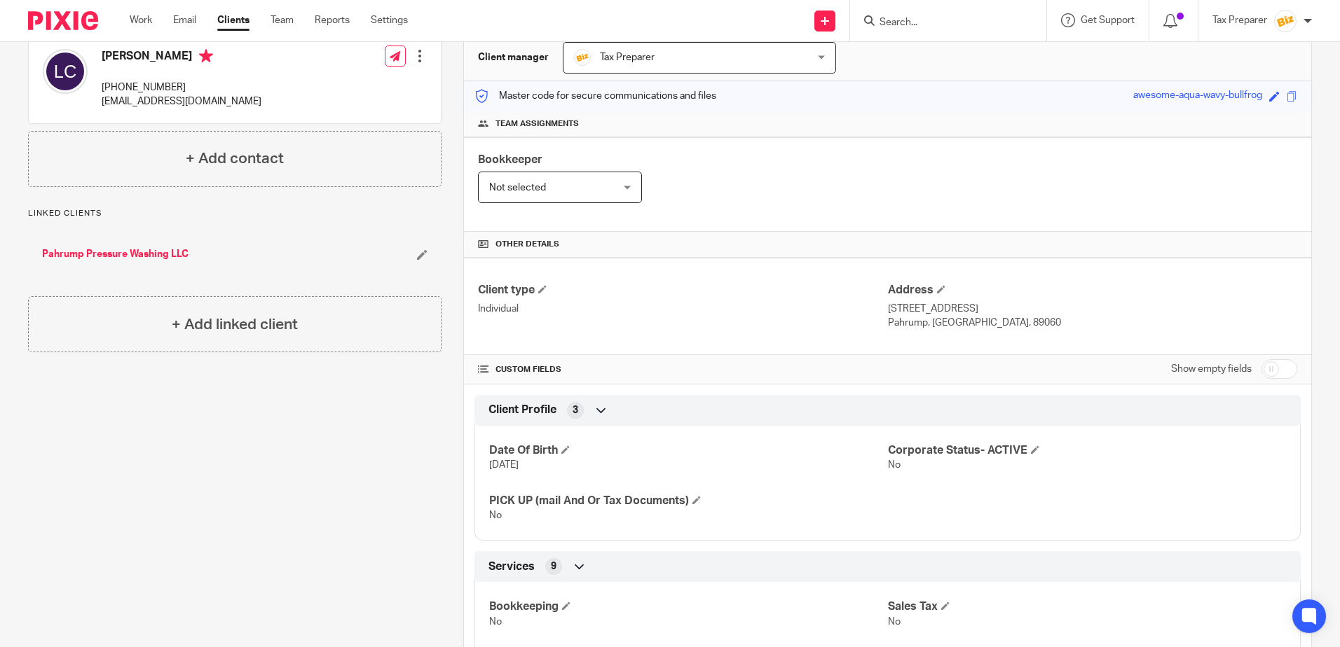
scroll to position [0, 0]
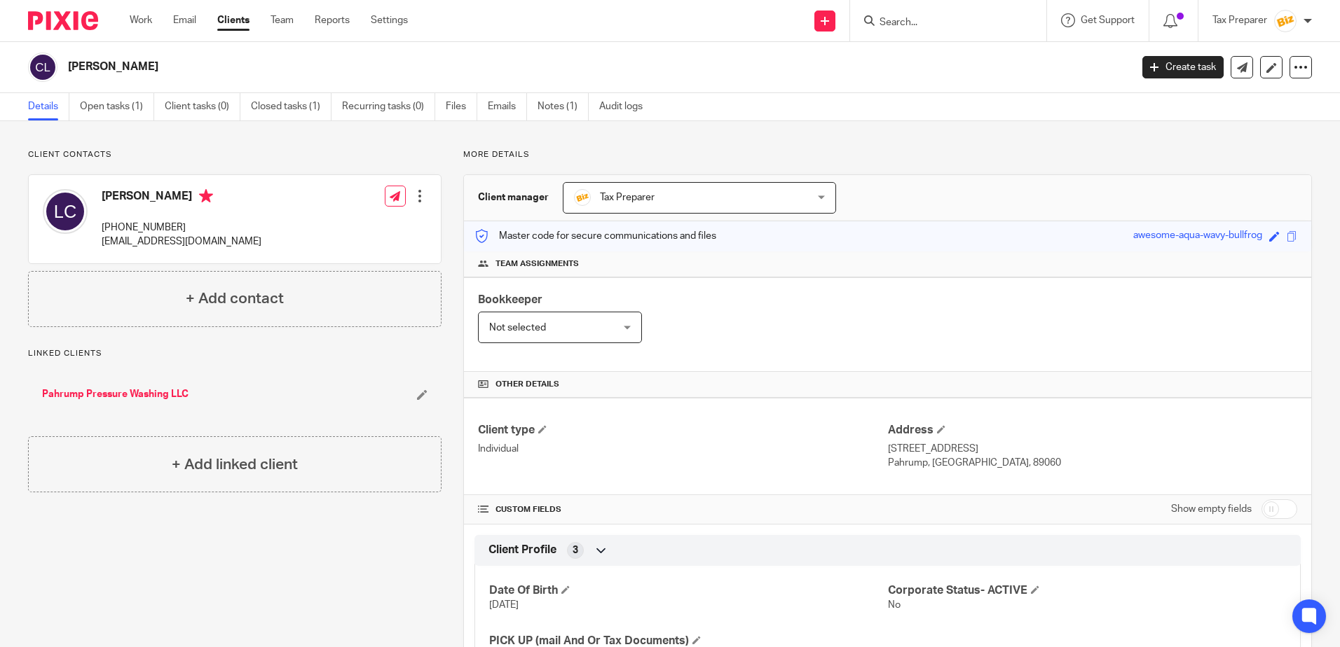
click at [885, 22] on input "Search" at bounding box center [941, 23] width 126 height 13
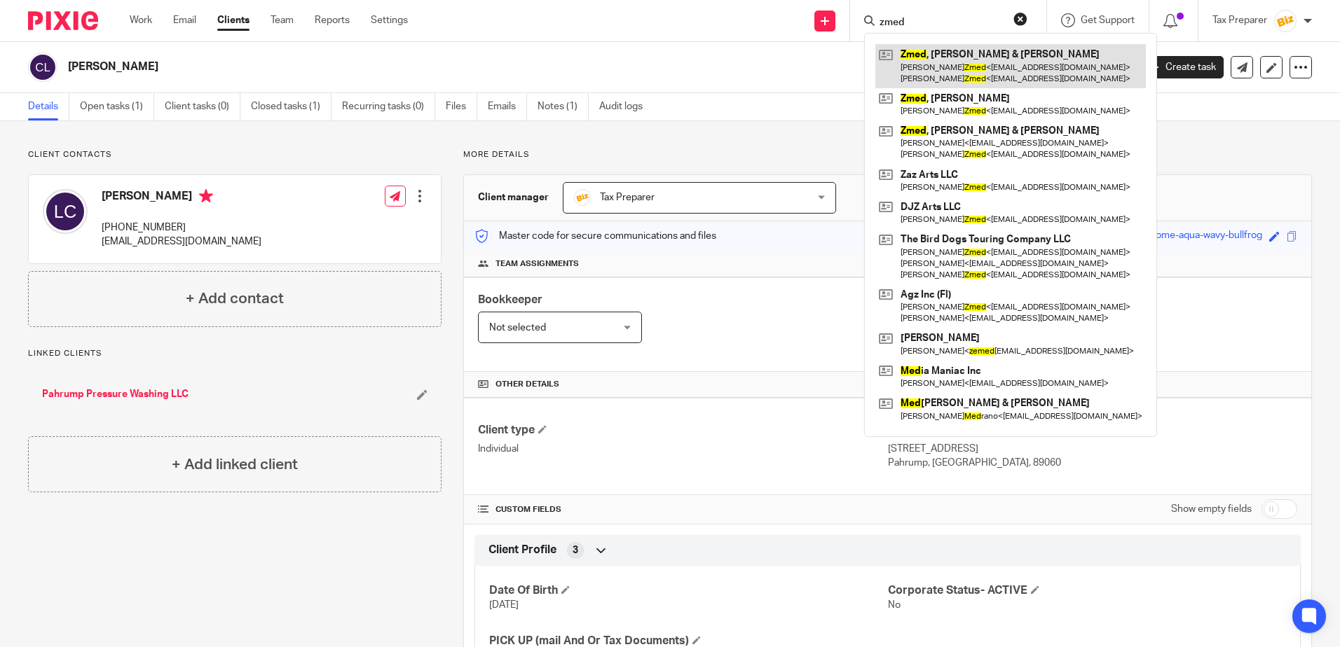
type input "zmed"
click at [966, 63] on link at bounding box center [1010, 65] width 270 height 43
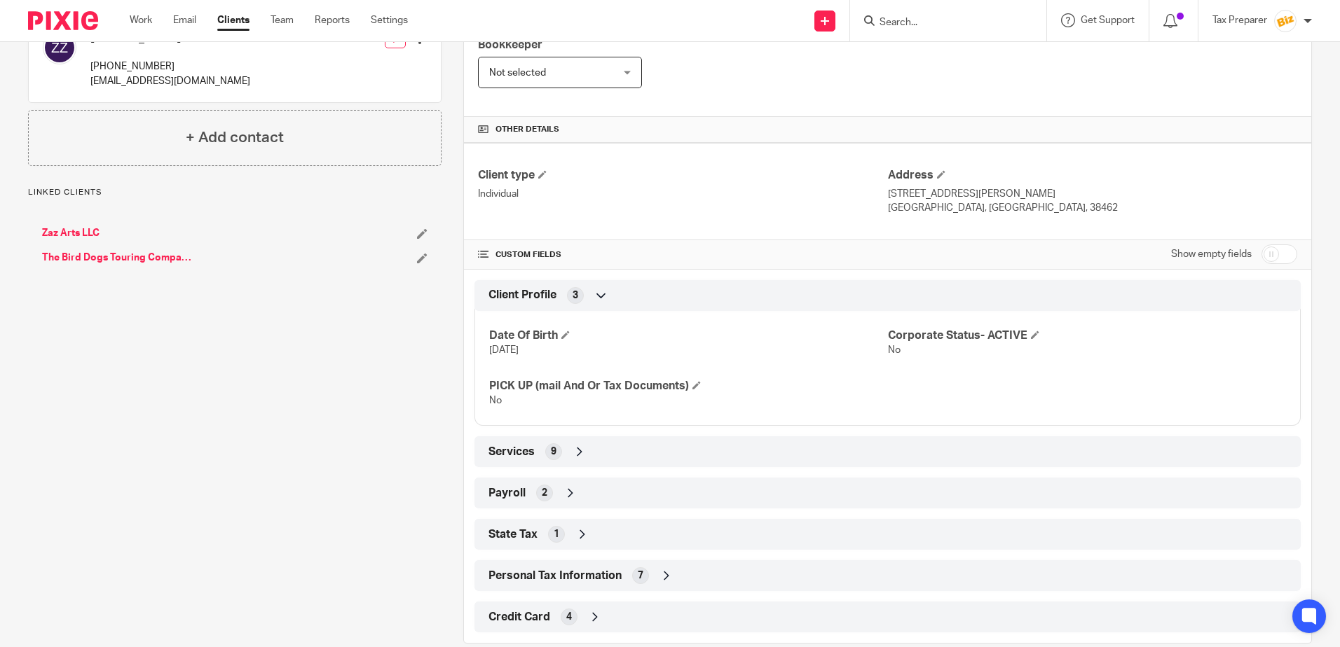
scroll to position [280, 0]
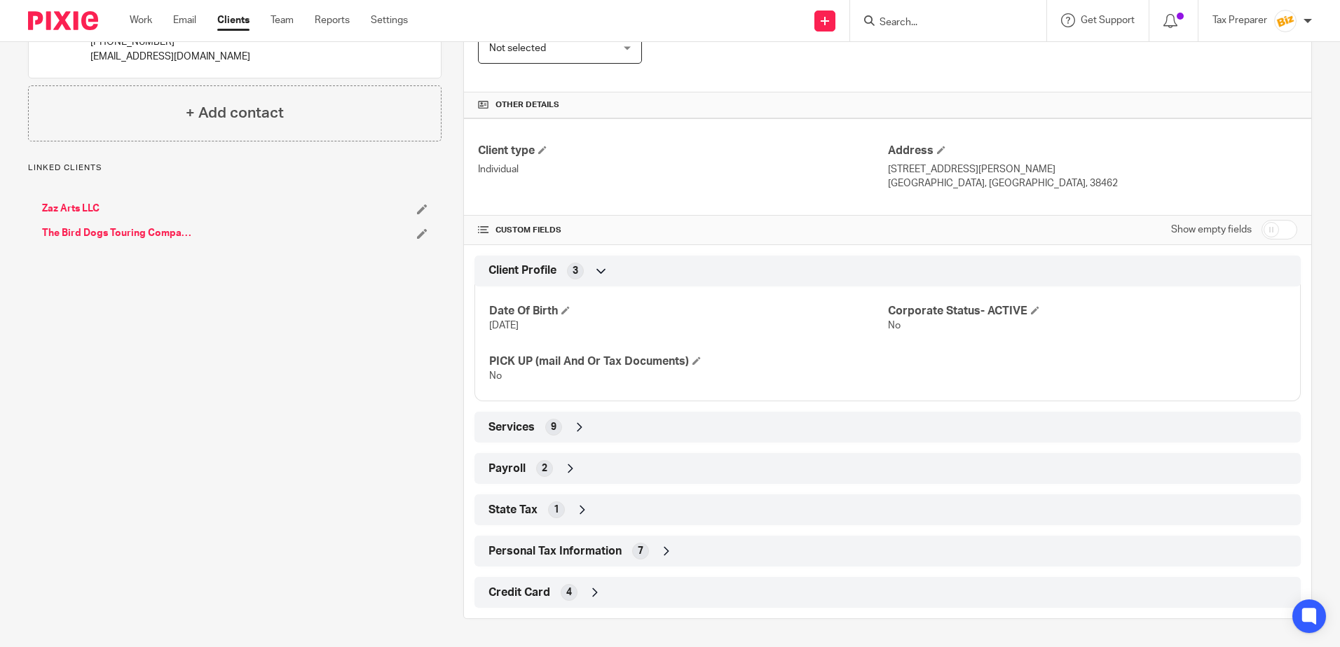
click at [574, 436] on div "Services 9" at bounding box center [887, 427] width 805 height 24
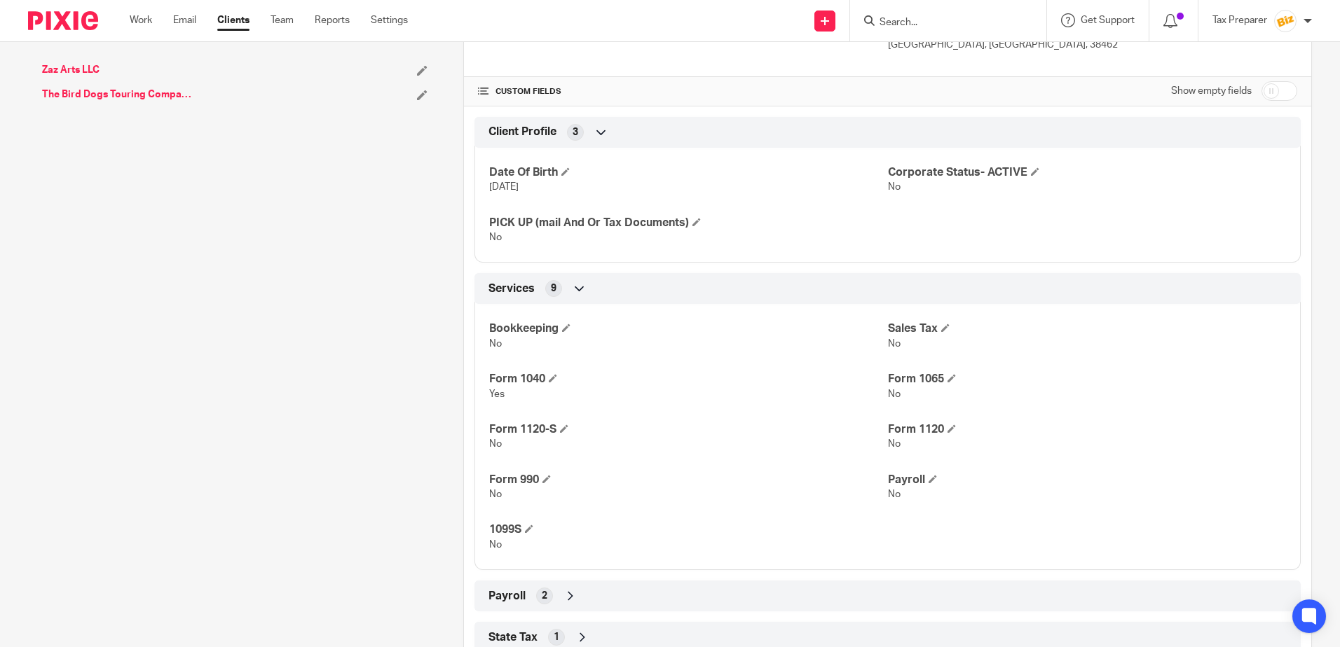
scroll to position [546, 0]
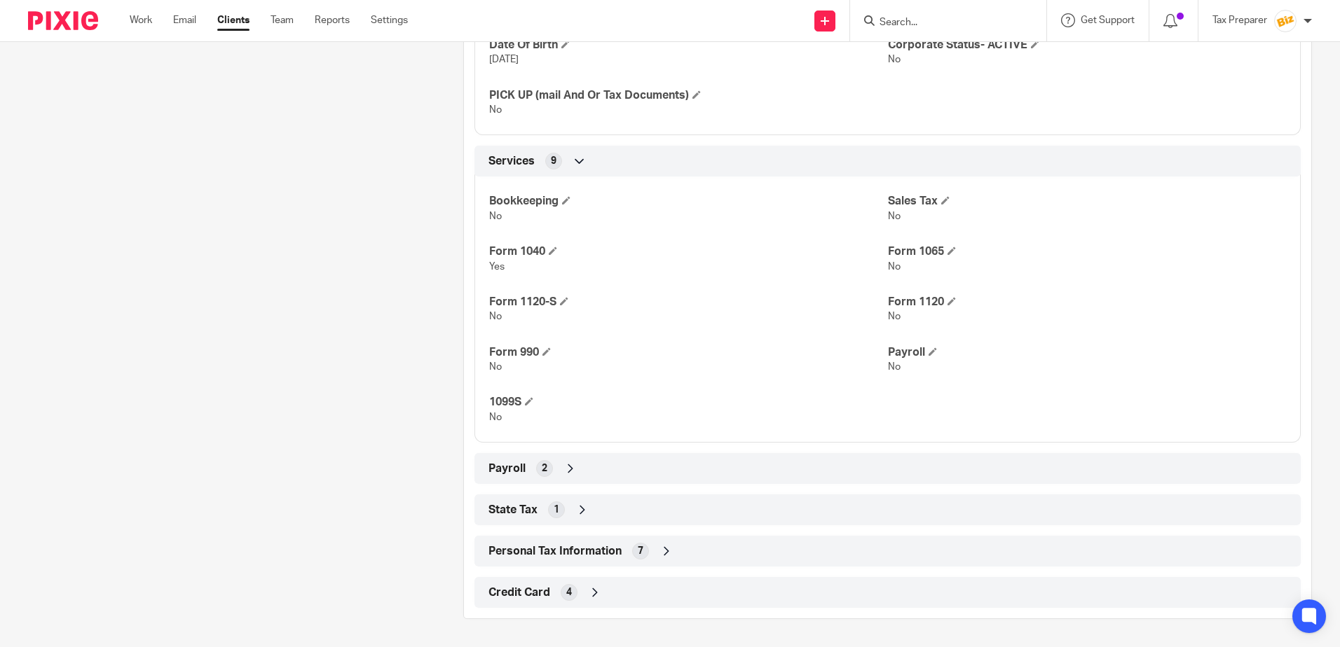
click at [557, 467] on div "Payroll 2" at bounding box center [887, 469] width 805 height 24
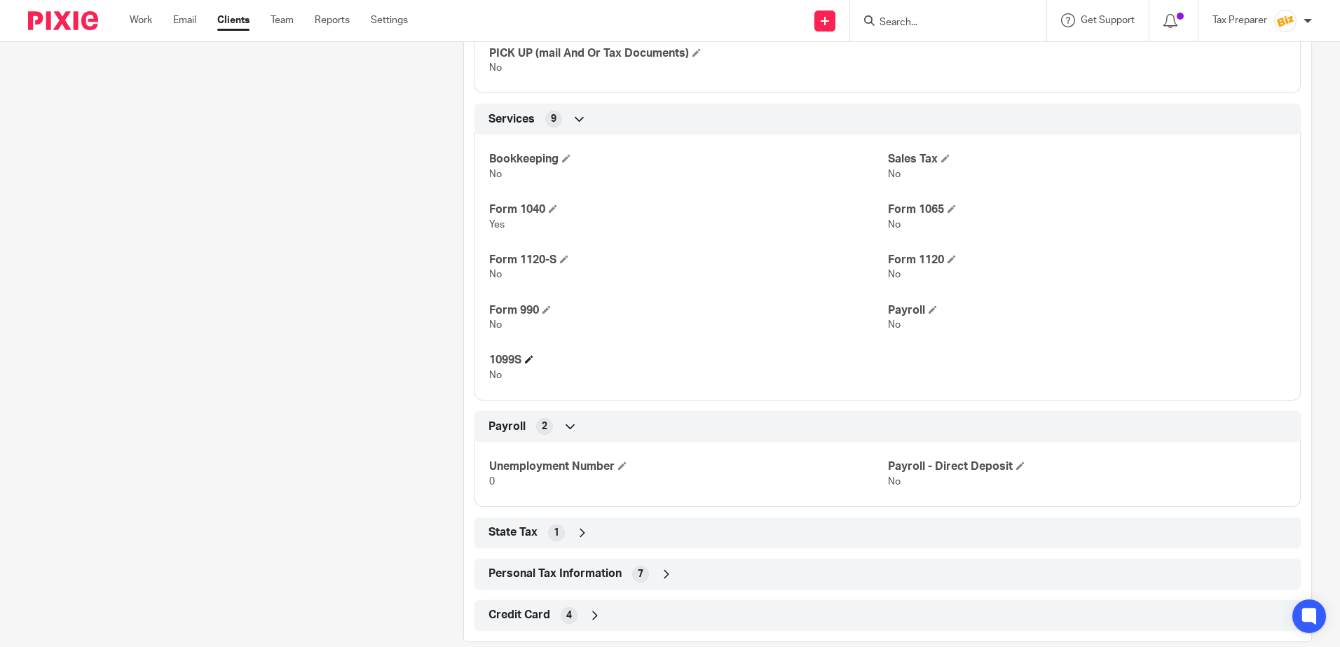
scroll to position [611, 0]
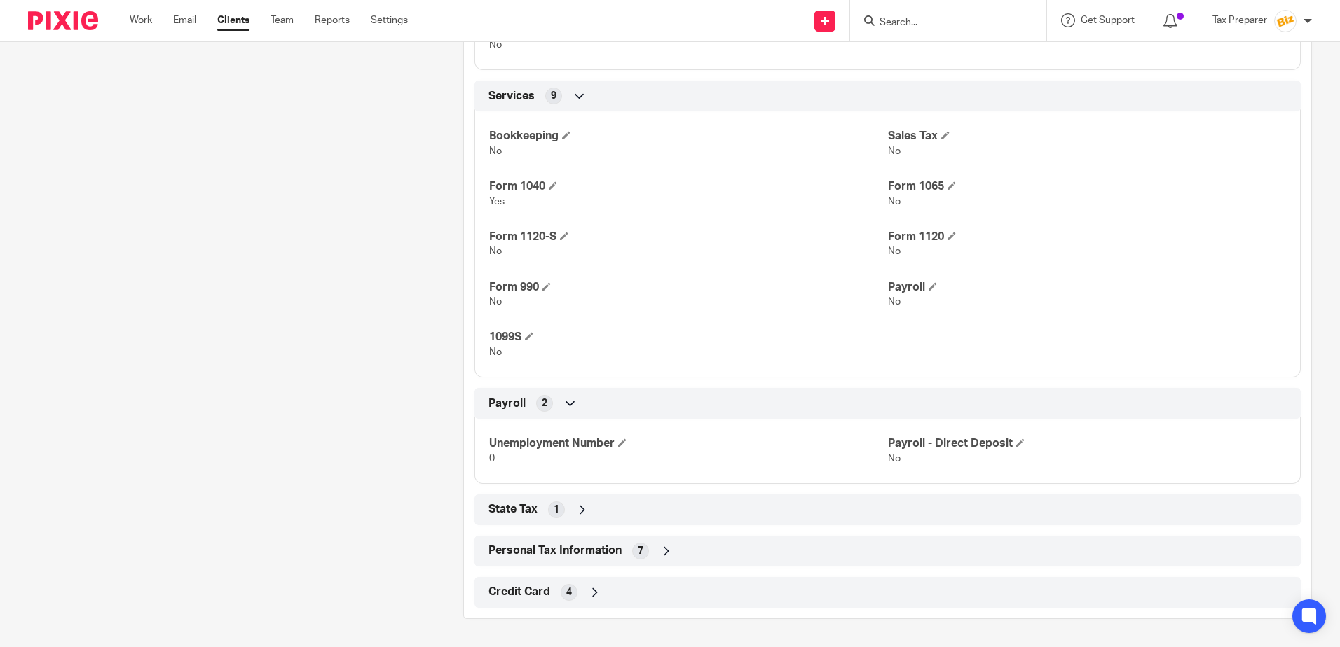
click at [553, 514] on span "1" at bounding box center [556, 510] width 6 height 14
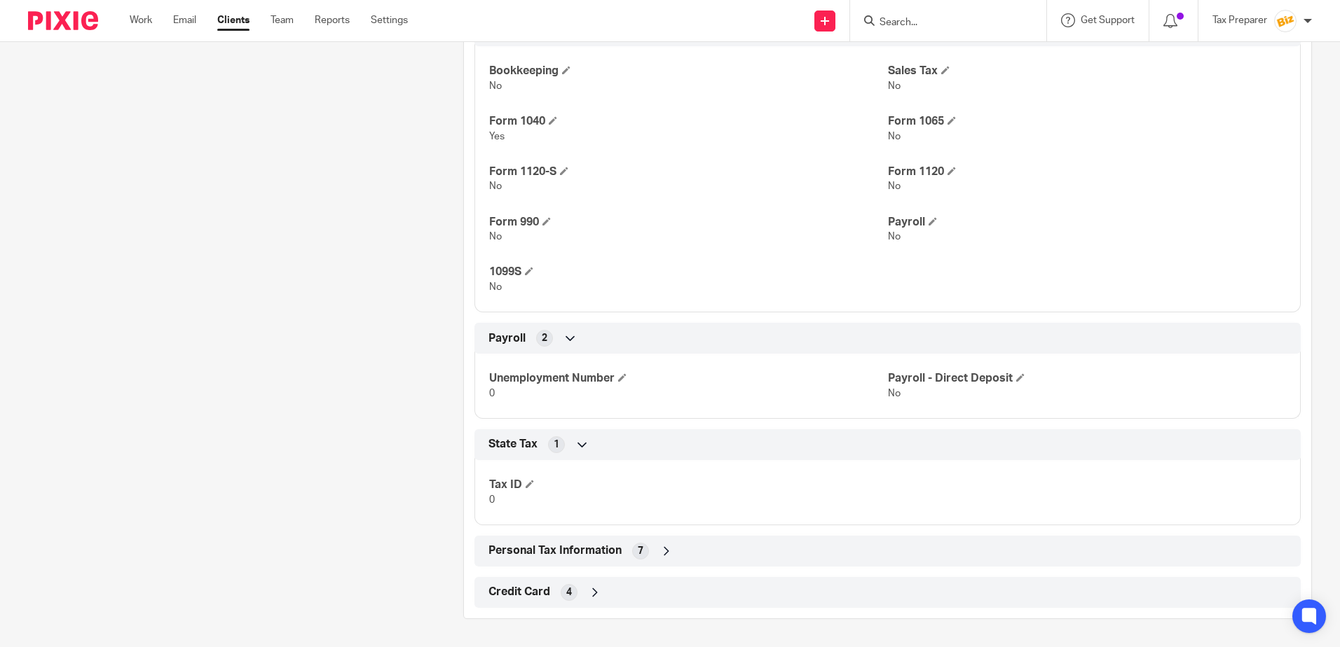
click at [644, 556] on div "Personal Tax Information 7" at bounding box center [887, 551] width 805 height 24
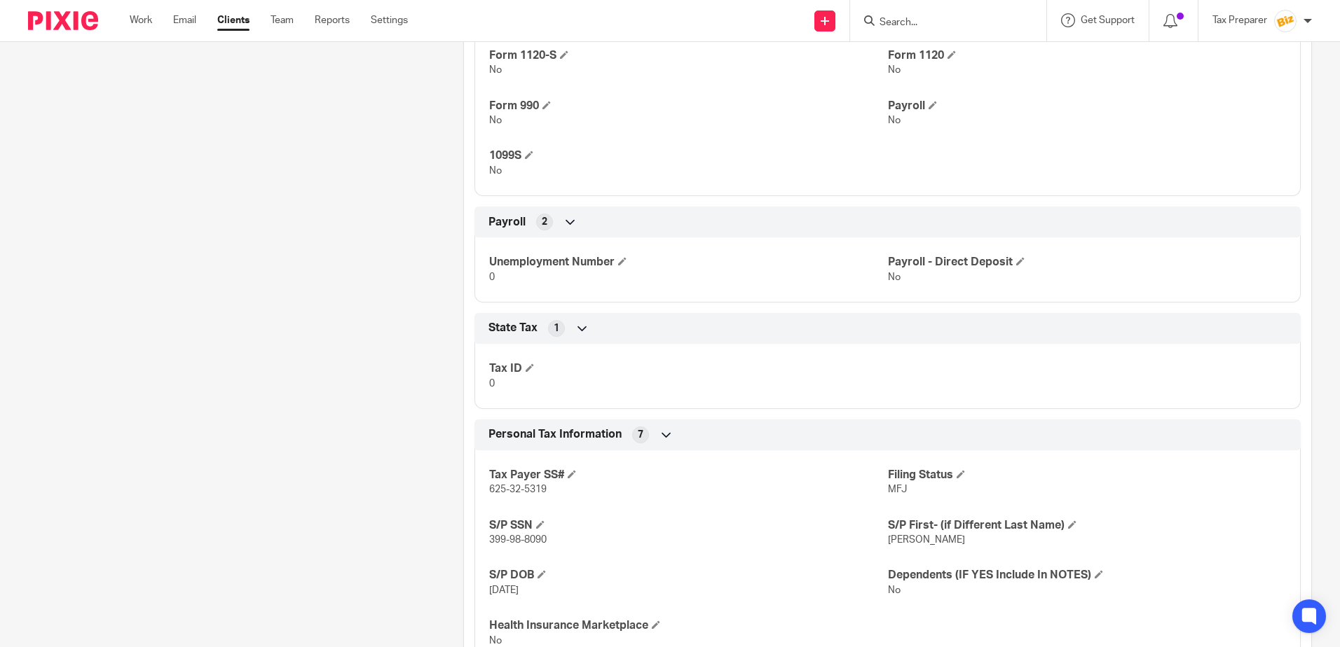
scroll to position [892, 0]
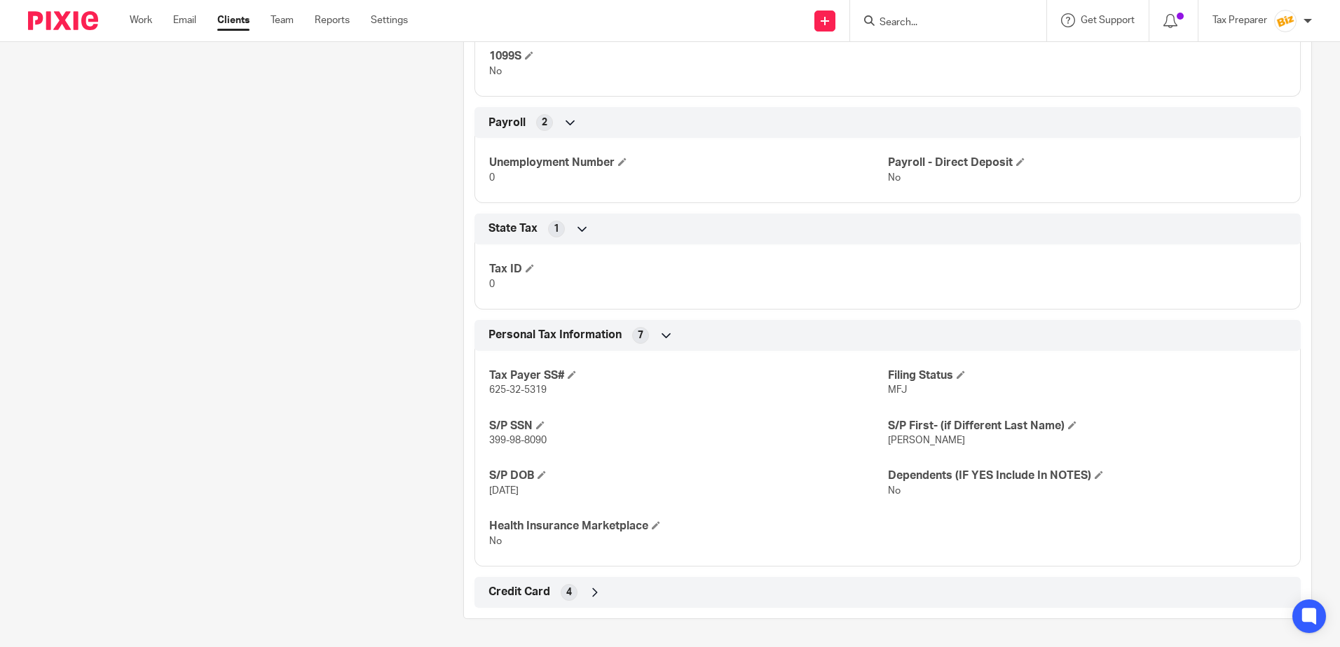
click at [579, 593] on div "Credit Card 4" at bounding box center [887, 593] width 805 height 24
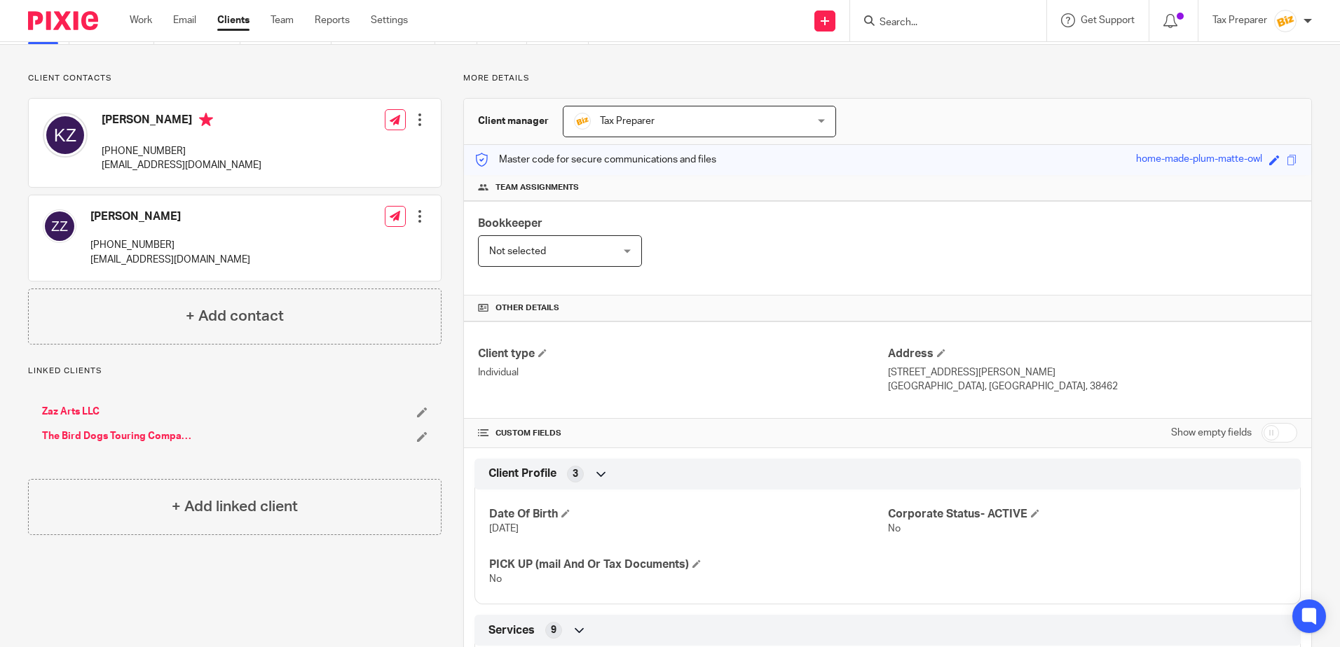
scroll to position [210, 0]
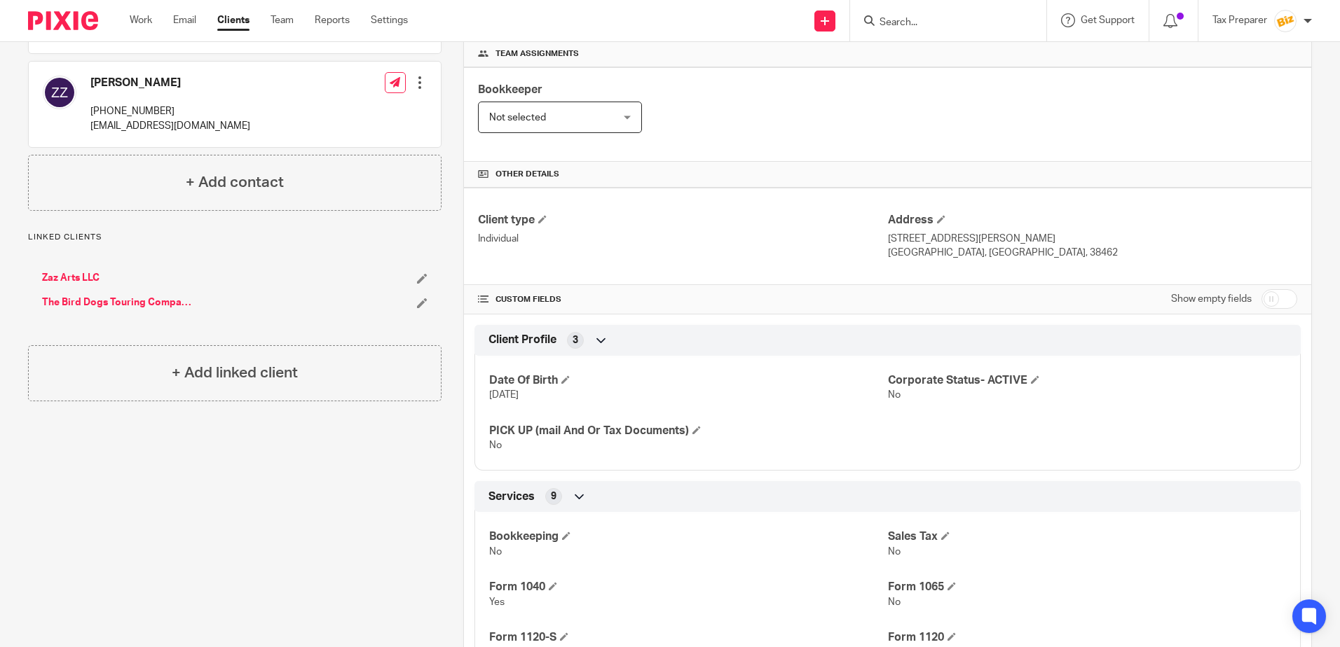
click at [91, 280] on link "Zaz Arts LLC" at bounding box center [70, 278] width 57 height 14
